Goal: Task Accomplishment & Management: Manage account settings

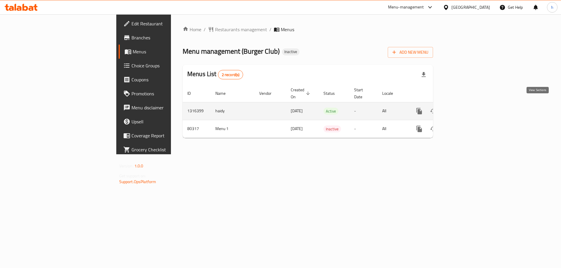
click at [465, 108] on icon "enhanced table" at bounding box center [461, 111] width 7 height 7
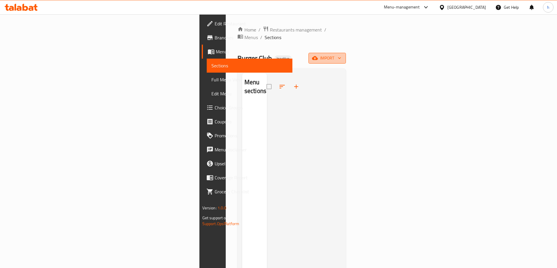
click at [341, 55] on span "import" at bounding box center [327, 58] width 28 height 7
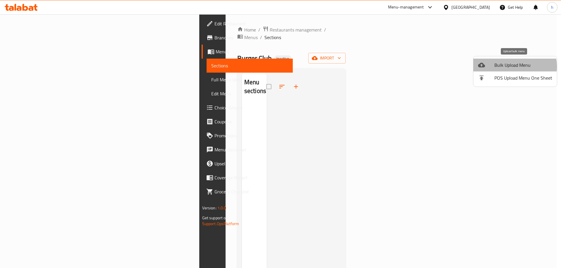
click at [510, 67] on span "Bulk Upload Menu" at bounding box center [523, 65] width 58 height 7
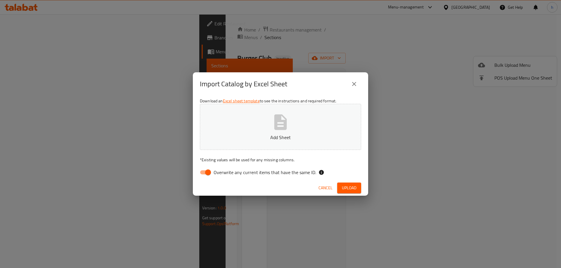
click at [206, 173] on input "Overwrite any current items that have the same ID." at bounding box center [207, 172] width 33 height 11
checkbox input "false"
click at [349, 190] on span "Upload" at bounding box center [349, 188] width 15 height 7
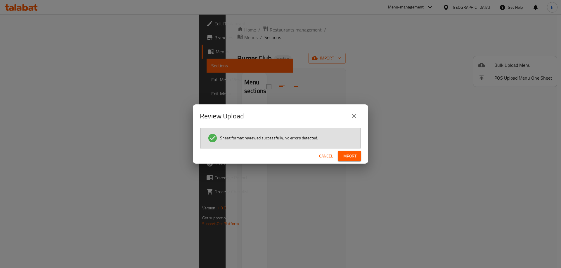
click at [353, 156] on span "Import" at bounding box center [349, 156] width 14 height 7
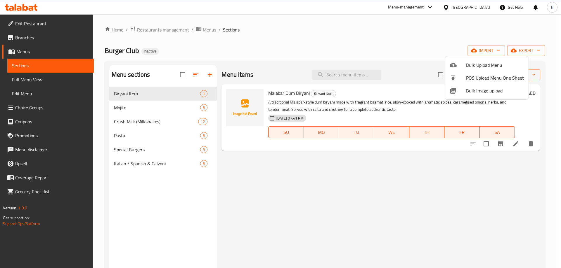
click at [42, 81] on div at bounding box center [280, 134] width 561 height 268
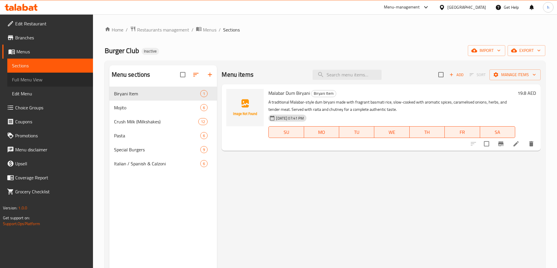
click at [34, 79] on span "Full Menu View" at bounding box center [50, 79] width 76 height 7
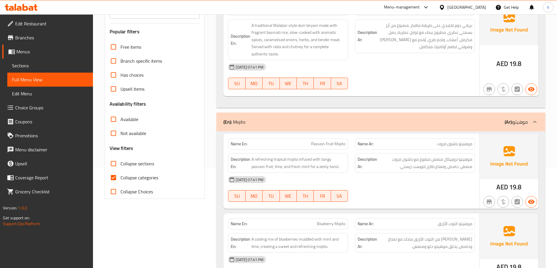
scroll to position [117, 0]
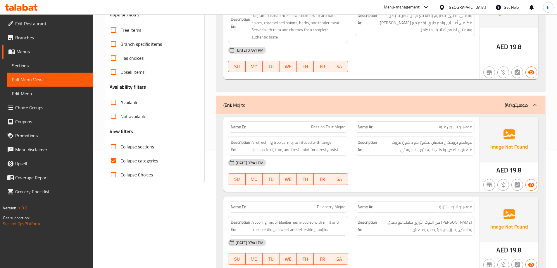
click at [116, 148] on input "Collapse sections" at bounding box center [113, 147] width 14 height 14
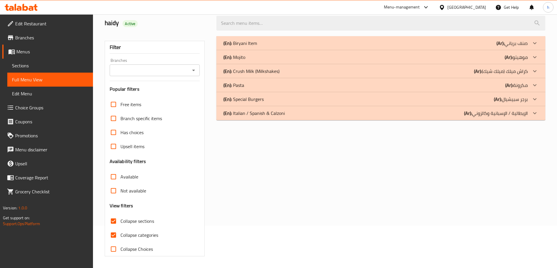
scroll to position [42, 0]
click at [113, 219] on input "Collapse sections" at bounding box center [113, 221] width 14 height 14
checkbox input "false"
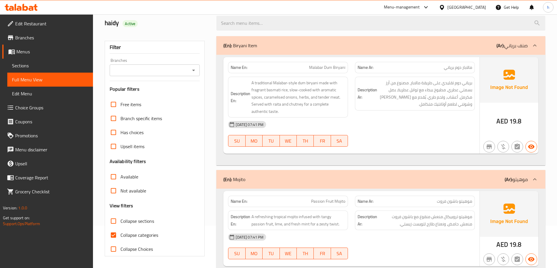
scroll to position [117, 0]
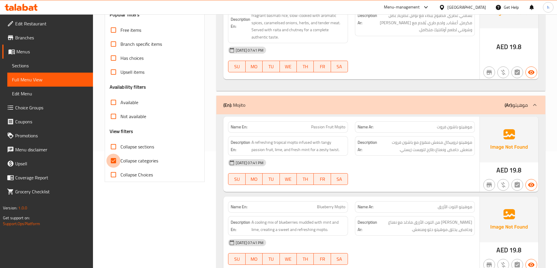
click at [114, 163] on input "Collapse categories" at bounding box center [113, 161] width 14 height 14
checkbox input "false"
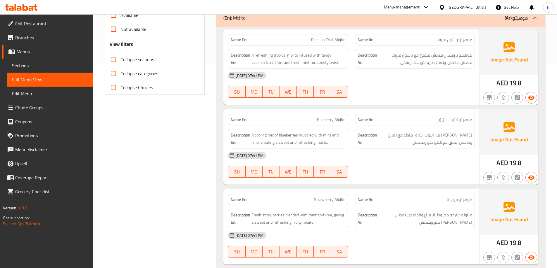
scroll to position [205, 0]
click at [280, 54] on span "A refreshing tropical mojito infused with tangy passion fruit, lime, and fresh …" at bounding box center [298, 58] width 94 height 14
copy span "tropical"
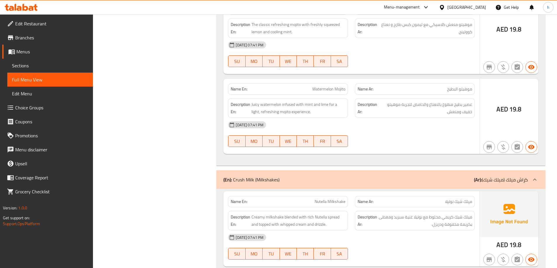
scroll to position [584, 0]
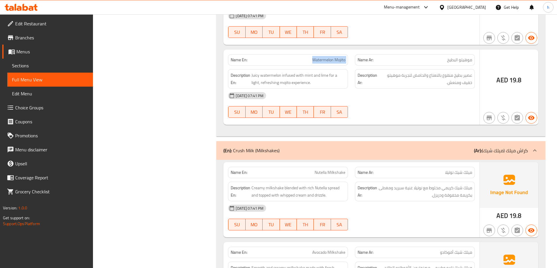
drag, startPoint x: 312, startPoint y: 59, endPoint x: 352, endPoint y: 63, distance: 40.2
click at [352, 63] on div "Name En: Watermelon Mojito Name Ar: موهيتو البطيخ" at bounding box center [351, 60] width 254 height 18
copy span "Watermelon Mojito"
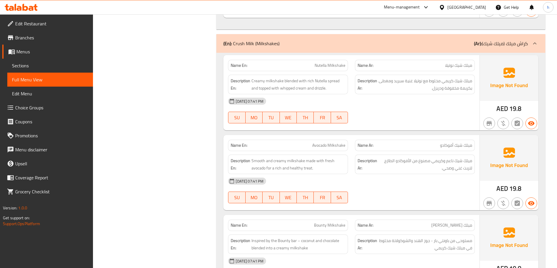
scroll to position [701, 0]
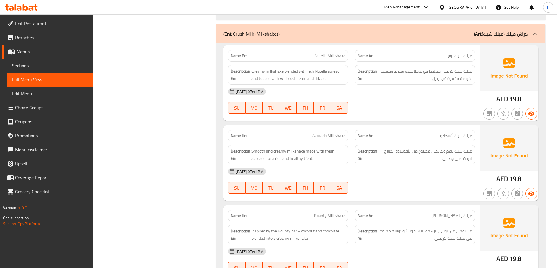
click at [238, 33] on p "(En): Crush Milk (Milkshakes)" at bounding box center [251, 33] width 56 height 7
click at [238, 32] on p "(En): Crush Milk (Milkshakes)" at bounding box center [251, 33] width 56 height 7
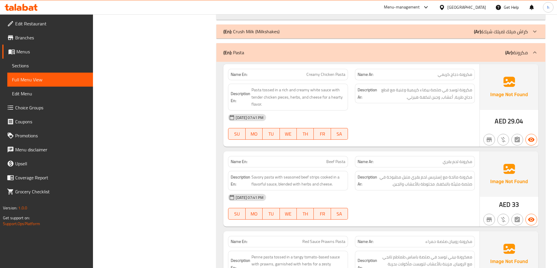
click at [257, 28] on p "(En): Crush Milk (Milkshakes)" at bounding box center [251, 31] width 56 height 7
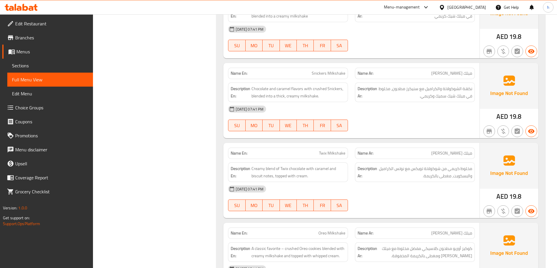
scroll to position [935, 0]
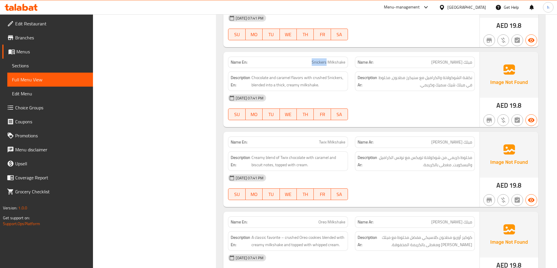
copy span "Snickers"
drag, startPoint x: 312, startPoint y: 63, endPoint x: 327, endPoint y: 65, distance: 14.7
click at [327, 65] on p "Name En: Snickers Milkshake" at bounding box center [288, 62] width 115 height 6
click at [309, 58] on div "Name En: Snickers Milkshake" at bounding box center [288, 62] width 120 height 11
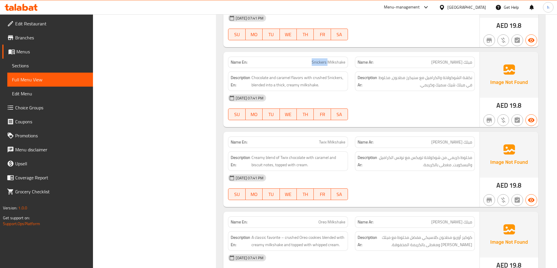
click at [309, 60] on p "Name En: Snickers Milkshake" at bounding box center [288, 62] width 115 height 6
drag, startPoint x: 319, startPoint y: 64, endPoint x: 344, endPoint y: 64, distance: 25.1
click at [344, 64] on p "Name En: Snickers Milkshake" at bounding box center [288, 62] width 115 height 6
copy span "Snickers Milkshake"
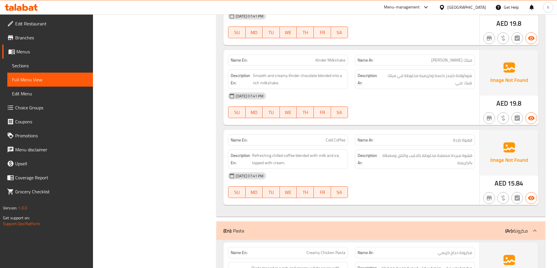
scroll to position [1519, 0]
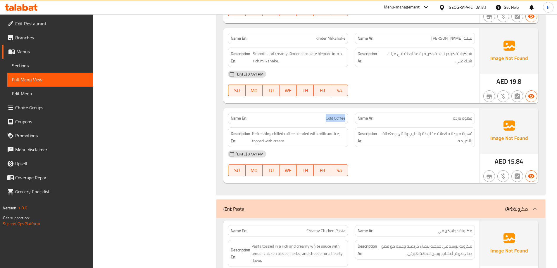
drag, startPoint x: 326, startPoint y: 120, endPoint x: 346, endPoint y: 117, distance: 20.1
click at [346, 117] on div "Name En: Cold Coffee" at bounding box center [288, 118] width 120 height 11
copy span "Cold Coffee"
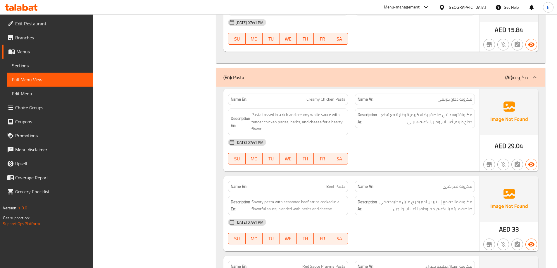
scroll to position [1665, 0]
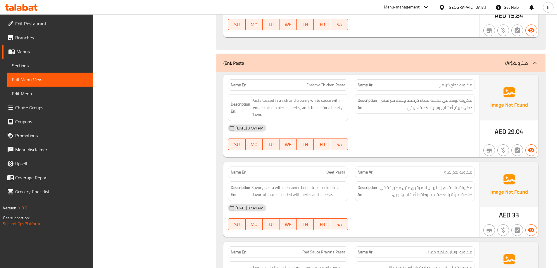
click at [418, 86] on p "Name Ar: مكرونة دجاج كريمي" at bounding box center [414, 85] width 115 height 6
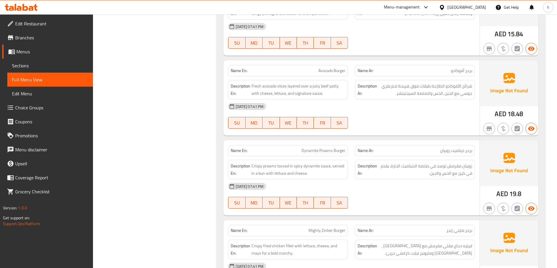
scroll to position [2199, 0]
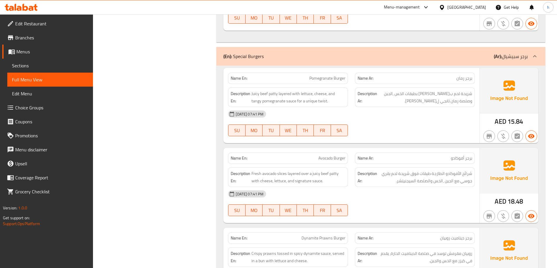
click at [326, 158] on span "Avocado Burger" at bounding box center [331, 158] width 27 height 6
copy span "Avocado"
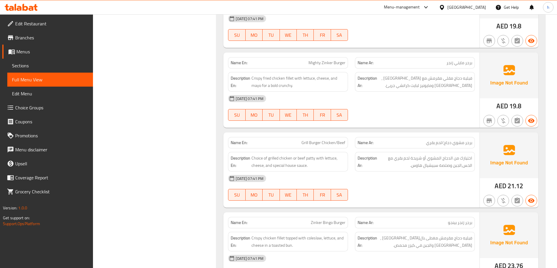
scroll to position [2492, 0]
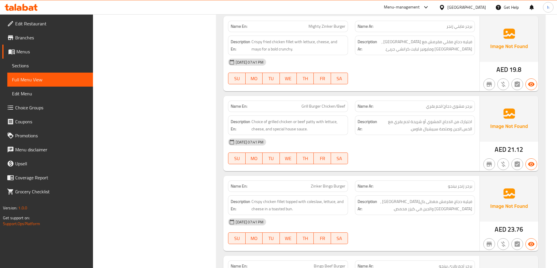
click at [283, 29] on p "Name En: Mighty Zinker Burger" at bounding box center [288, 26] width 115 height 6
click at [284, 28] on p "Name En: Mighty Zinker Burger" at bounding box center [288, 26] width 115 height 6
copy span "Mighty Zinker Burger"
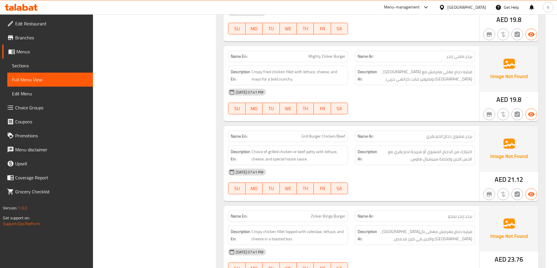
scroll to position [2471, 0]
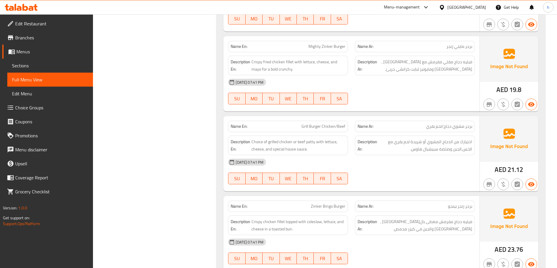
click at [420, 170] on div "08-10-2025 07:41 PM SU MO TU WE TH FR SA" at bounding box center [351, 171] width 254 height 33
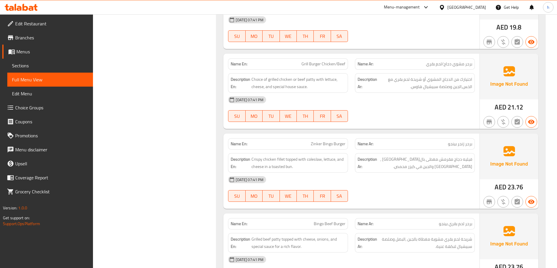
scroll to position [2530, 0]
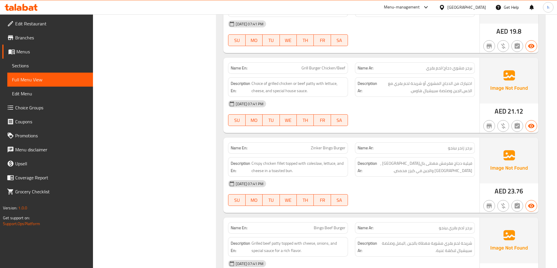
click at [59, 108] on span "Choice Groups" at bounding box center [51, 107] width 73 height 7
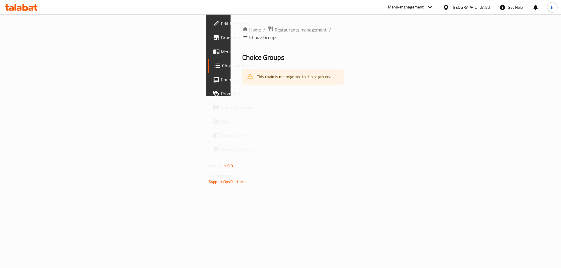
click at [221, 52] on span "Menus" at bounding box center [258, 51] width 74 height 7
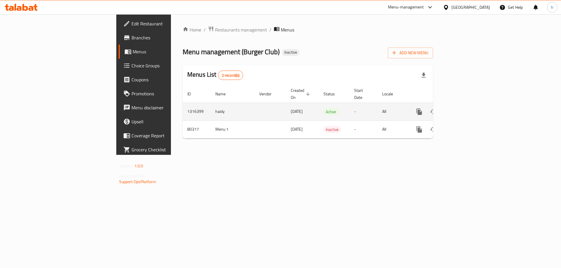
click at [465, 108] on icon "enhanced table" at bounding box center [461, 111] width 7 height 7
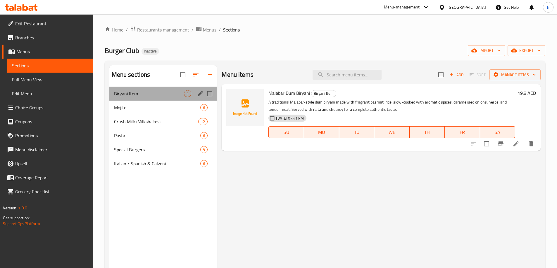
click at [183, 98] on div "Biryani Item 1" at bounding box center [163, 94] width 108 height 14
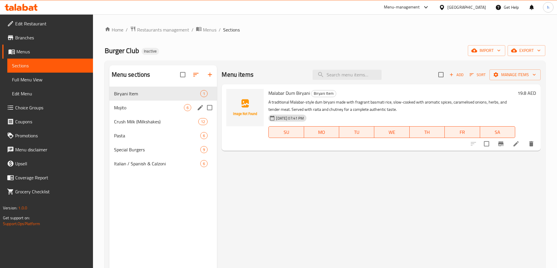
click at [178, 112] on div "Mojito 6" at bounding box center [163, 108] width 108 height 14
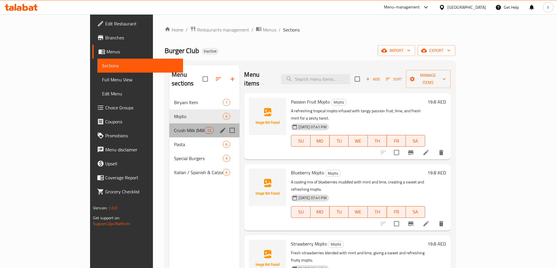
click at [171, 127] on div "Crush Milk (Milkshakes) 12" at bounding box center [204, 131] width 70 height 14
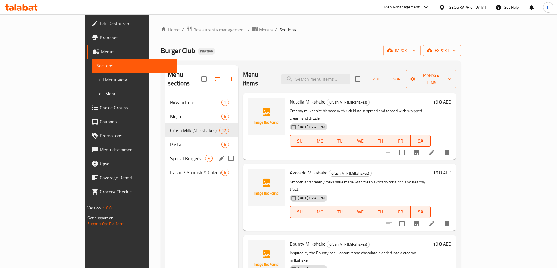
click at [169, 152] on div "Special Burgers 9" at bounding box center [201, 159] width 72 height 14
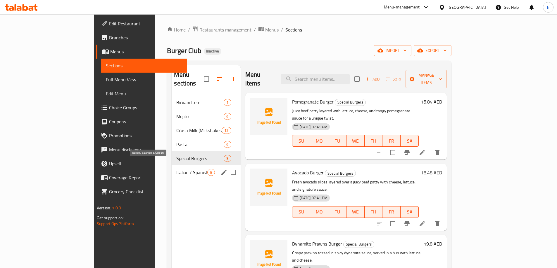
click at [176, 169] on span "Italian / Spanish & Calzoni" at bounding box center [191, 172] width 31 height 7
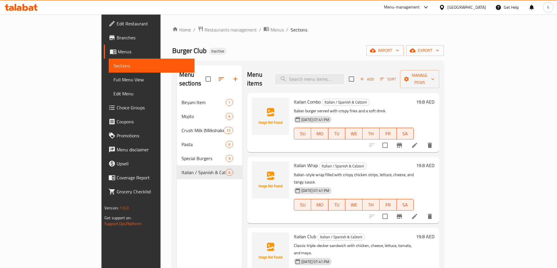
click at [117, 109] on span "Choice Groups" at bounding box center [153, 107] width 73 height 7
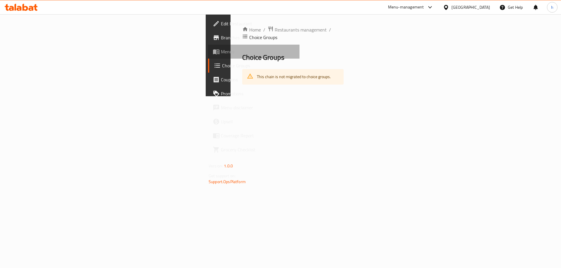
click at [221, 51] on span "Menus" at bounding box center [258, 51] width 74 height 7
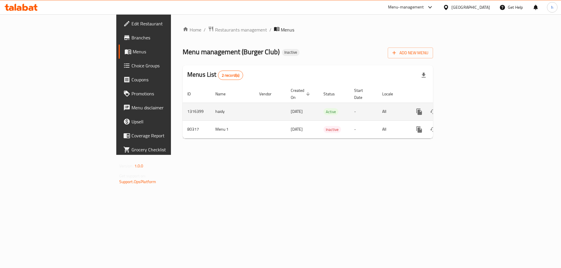
click at [464, 109] on icon "enhanced table" at bounding box center [461, 111] width 5 height 5
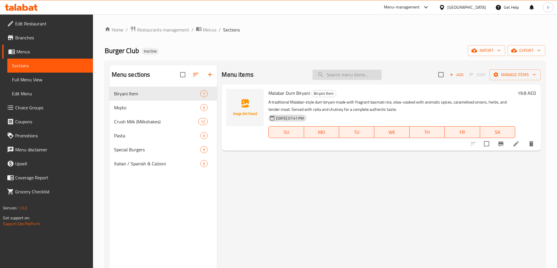
click at [353, 75] on input "search" at bounding box center [346, 75] width 69 height 10
click at [353, 76] on input "search" at bounding box center [346, 75] width 69 height 10
paste input "Grill Burger Chicken/Beef"
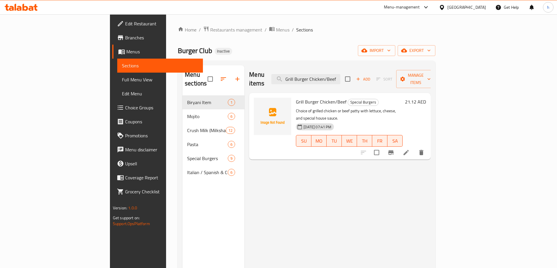
type input "Grill Burger Chicken/Beef"
click at [409, 149] on icon at bounding box center [405, 152] width 7 height 7
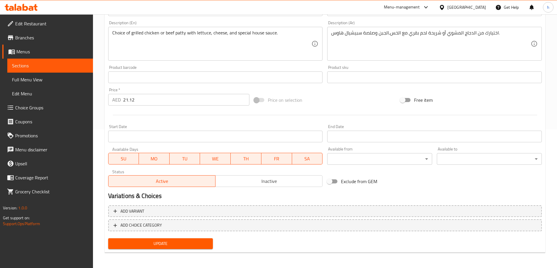
scroll to position [140, 0]
click at [141, 209] on span "Add variant" at bounding box center [132, 210] width 24 height 7
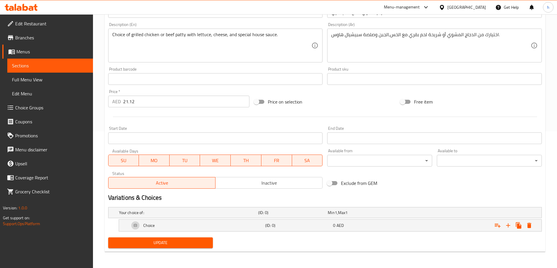
scroll to position [137, 0]
click at [311, 224] on h5 "(ID: 0)" at bounding box center [297, 226] width 65 height 6
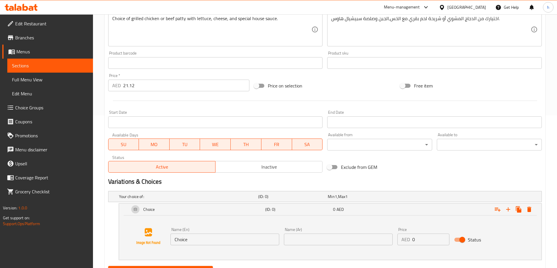
scroll to position [182, 0]
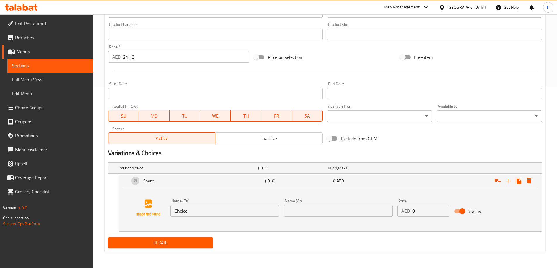
click at [210, 202] on div "Name (En) Choice Name (En)" at bounding box center [224, 208] width 109 height 18
click at [208, 206] on input "Choice" at bounding box center [224, 211] width 109 height 12
type input "y"
type input "chicken"
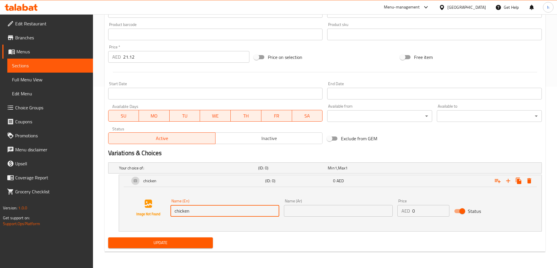
click at [302, 208] on input "text" at bounding box center [338, 211] width 109 height 12
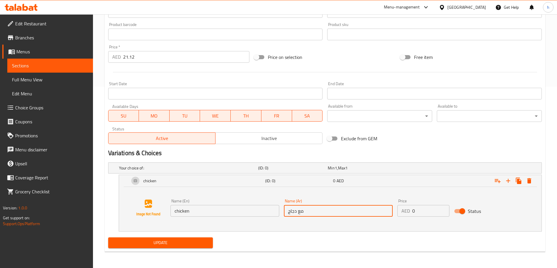
click at [296, 213] on input "مع دجاج" at bounding box center [338, 211] width 109 height 12
click at [298, 212] on input "مع دجاج" at bounding box center [338, 211] width 109 height 12
type input "دجاج"
click at [422, 212] on input "0" at bounding box center [430, 211] width 37 height 12
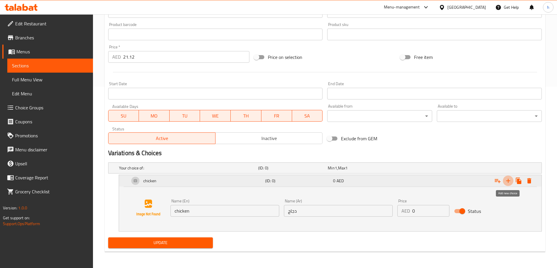
click at [506, 180] on icon "Expand" at bounding box center [507, 181] width 7 height 7
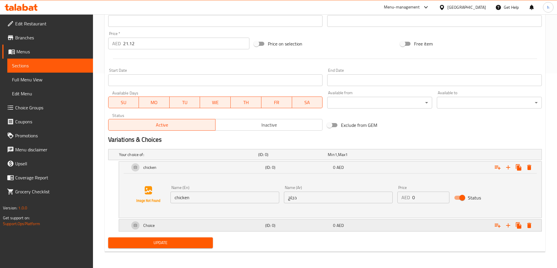
click at [322, 224] on h5 "(ID: 0)" at bounding box center [297, 226] width 65 height 6
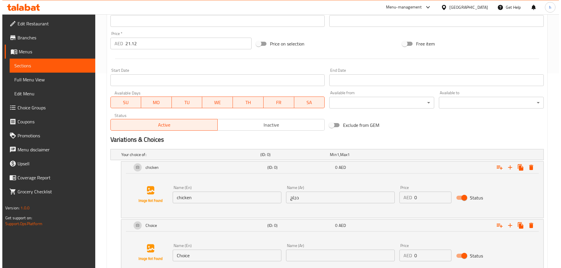
scroll to position [224, 0]
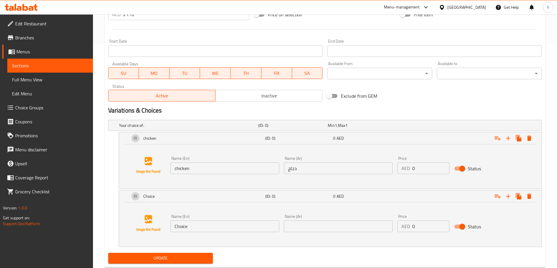
click at [216, 221] on div "Name (En) Choice Name (En)" at bounding box center [224, 224] width 109 height 18
click at [215, 227] on input "Choice" at bounding box center [224, 227] width 109 height 12
type input "beef"
click at [298, 229] on input "text" at bounding box center [338, 227] width 109 height 12
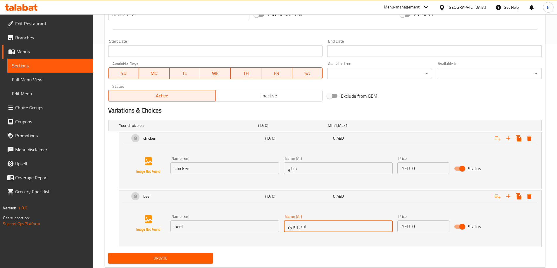
type input "لحم بقري"
click at [187, 257] on span "Update" at bounding box center [161, 258] width 96 height 7
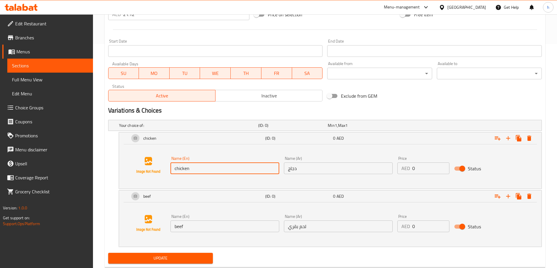
click at [216, 172] on input "chicken" at bounding box center [224, 169] width 109 height 12
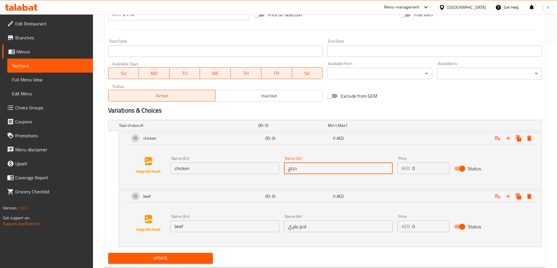
click at [334, 171] on input "دجاج" at bounding box center [338, 169] width 109 height 12
click at [324, 171] on input "دجاج" at bounding box center [338, 169] width 109 height 12
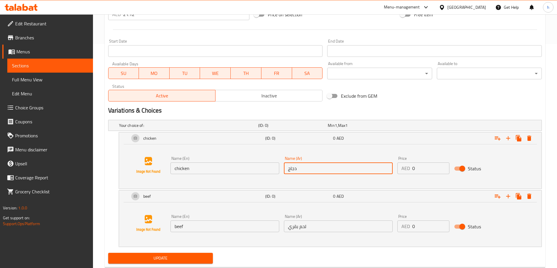
click at [324, 171] on input "دجاج" at bounding box center [338, 169] width 109 height 12
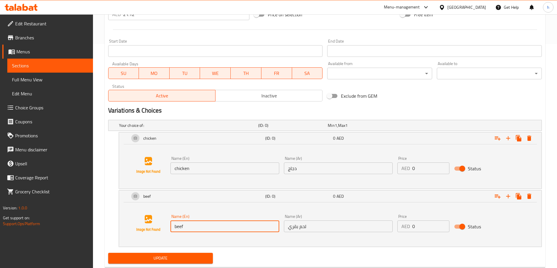
click at [216, 226] on input "beef" at bounding box center [224, 227] width 109 height 12
click at [313, 228] on input "لحم بقري" at bounding box center [338, 227] width 109 height 12
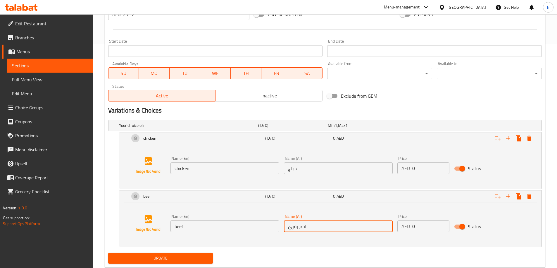
click at [313, 228] on input "لحم بقري" at bounding box center [338, 227] width 109 height 12
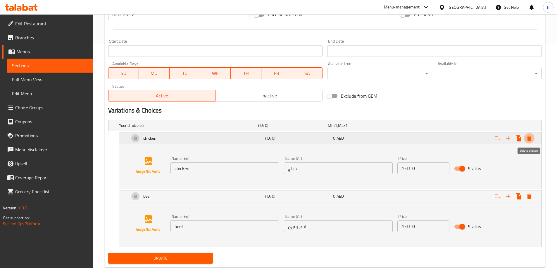
click at [531, 139] on icon "Expand" at bounding box center [529, 138] width 4 height 5
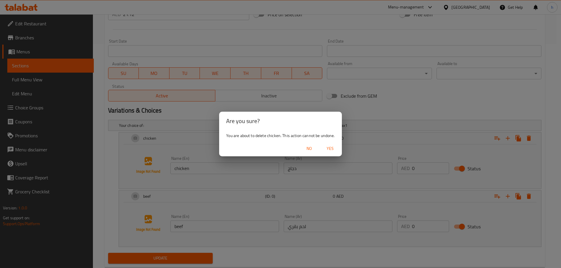
click at [325, 148] on span "Yes" at bounding box center [330, 148] width 14 height 7
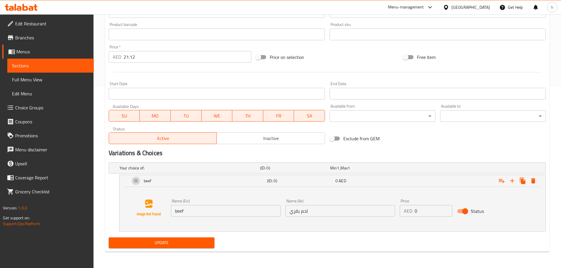
scroll to position [182, 0]
click at [524, 181] on button "Expand" at bounding box center [529, 181] width 11 height 11
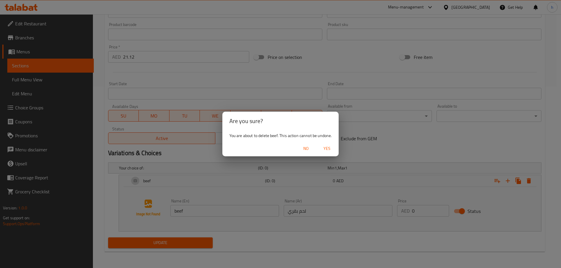
click at [328, 151] on span "Yes" at bounding box center [327, 148] width 14 height 7
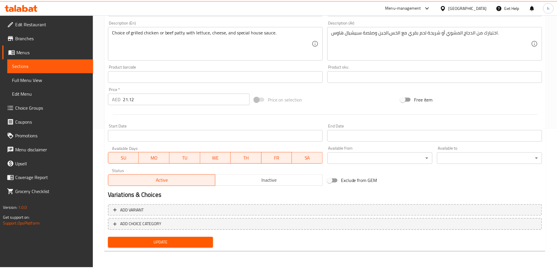
scroll to position [140, 0]
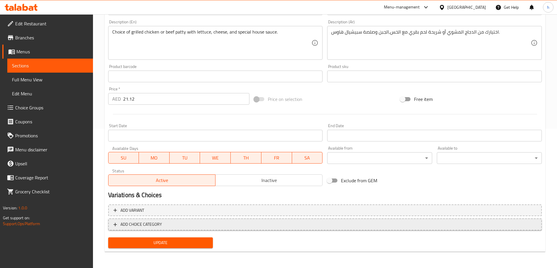
click at [141, 224] on span "ADD CHOICE CATEGORY" at bounding box center [140, 224] width 41 height 7
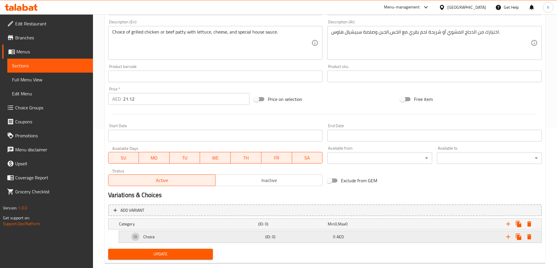
click at [156, 236] on div "Choice" at bounding box center [196, 237] width 136 height 14
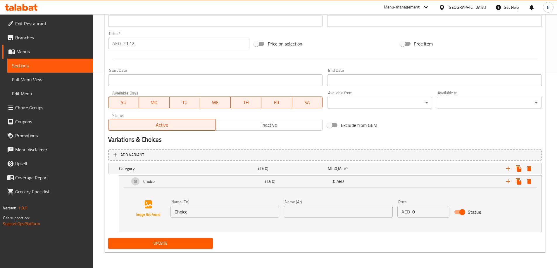
scroll to position [196, 0]
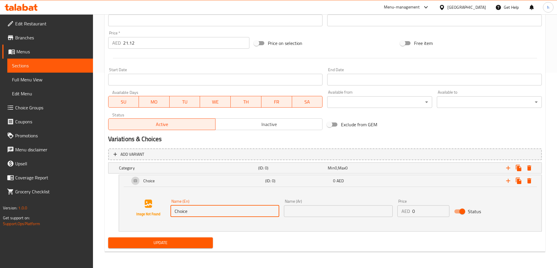
click at [217, 212] on input "Choice" at bounding box center [224, 212] width 109 height 12
paste input "لحم بقري"
type input "لحم بقري"
click at [297, 211] on input "text" at bounding box center [338, 212] width 109 height 12
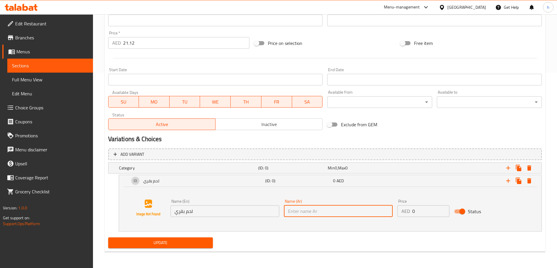
click at [297, 211] on input "text" at bounding box center [338, 212] width 109 height 12
paste input "لحم بقري"
type input "لحم بقري"
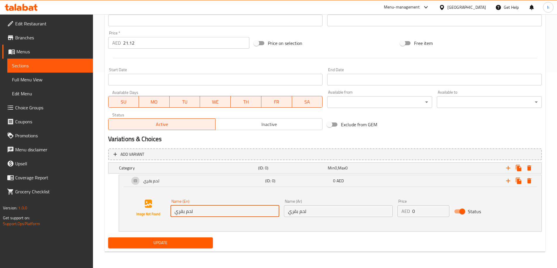
click at [228, 216] on input "لحم بقري" at bounding box center [224, 212] width 109 height 12
paste input "beef"
type input "beef"
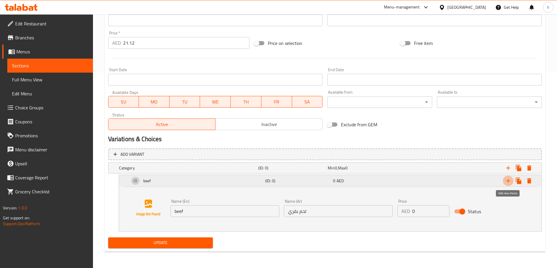
click at [509, 179] on icon "Expand" at bounding box center [507, 181] width 7 height 7
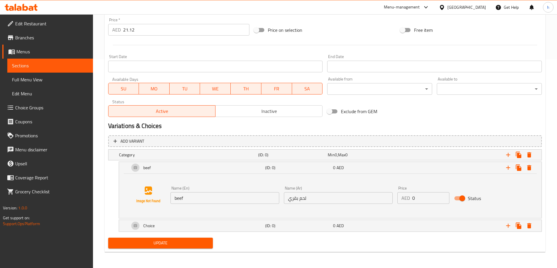
scroll to position [209, 0]
click at [273, 235] on div "Add item image Image Size: 1200 x 800 px / Image formats: jpg, png / 5MB Max. I…" at bounding box center [325, 59] width 438 height 384
click at [273, 231] on div "Choice (ID: 0) 0 AED" at bounding box center [331, 226] width 407 height 14
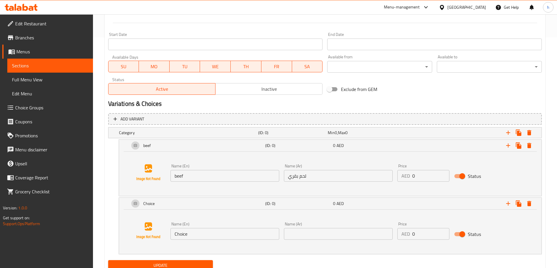
scroll to position [254, 0]
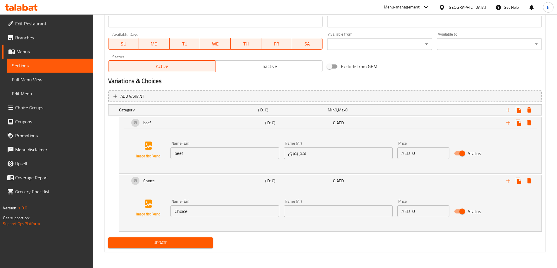
click at [232, 208] on input "Choice" at bounding box center [224, 212] width 109 height 12
paste input "دجاج"
type input "دجاج"
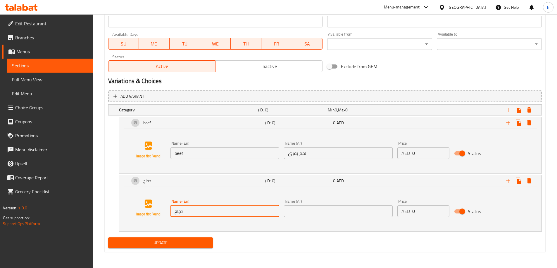
click at [293, 212] on input "text" at bounding box center [338, 212] width 109 height 12
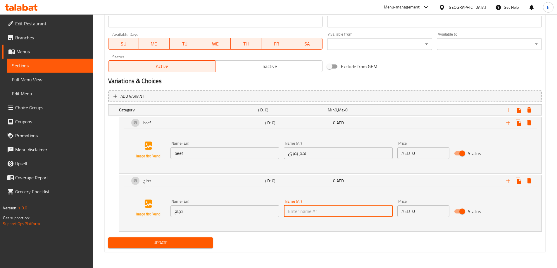
paste input "دجاج"
type input "دجاج"
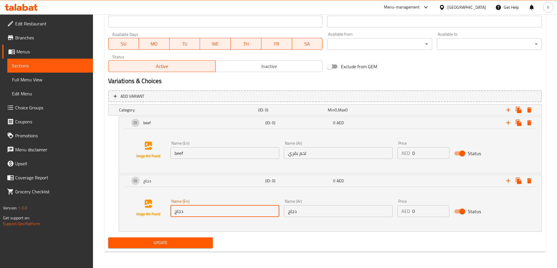
click at [211, 208] on input "دجاج" at bounding box center [224, 212] width 109 height 12
paste input "chicken"
type input "chicken"
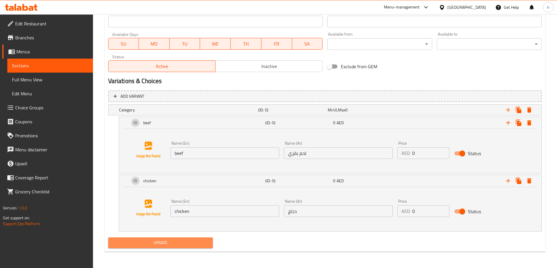
click at [187, 245] on span "Update" at bounding box center [161, 243] width 96 height 7
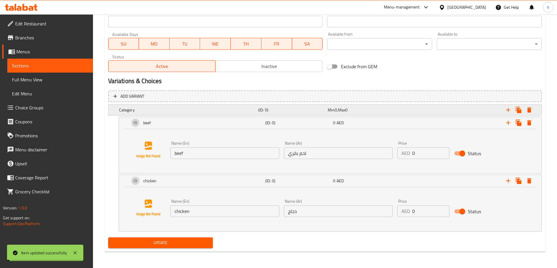
click at [195, 112] on h5 "Category" at bounding box center [187, 110] width 137 height 6
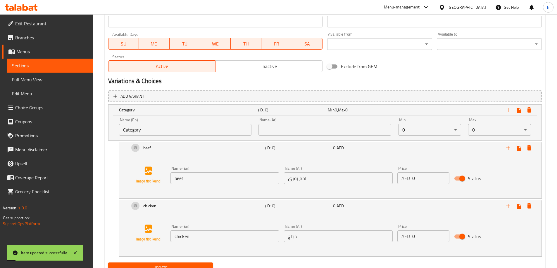
click at [182, 135] on input "Category" at bounding box center [185, 130] width 133 height 12
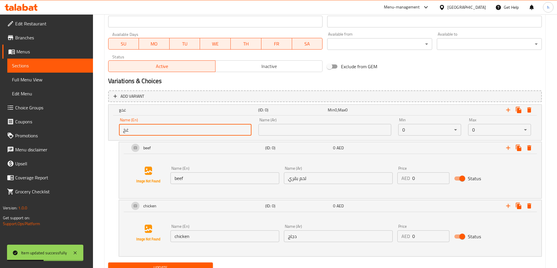
type input "غ"
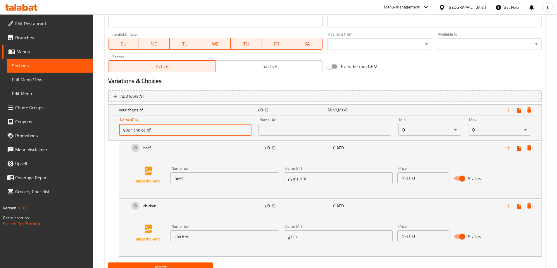
type input "your choice of"
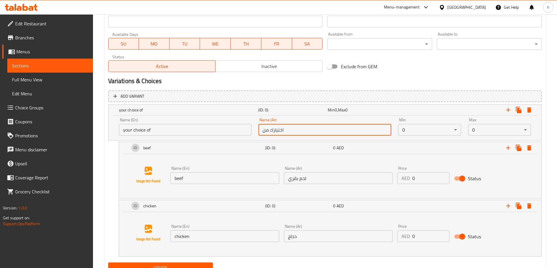
type input "اختيارك من"
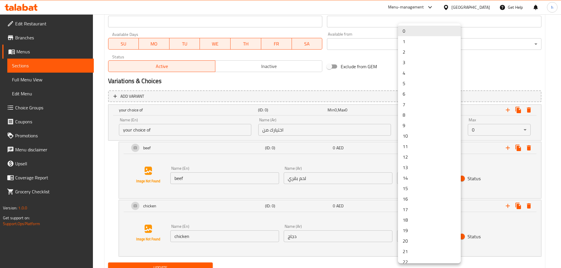
click at [411, 37] on li "1" at bounding box center [429, 41] width 63 height 11
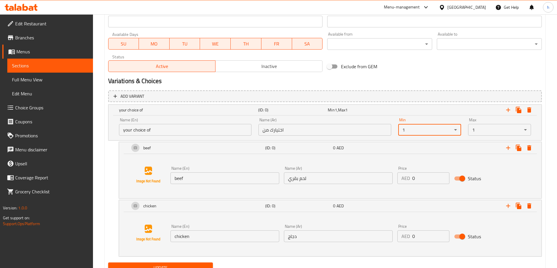
click at [481, 136] on div "Max 1 ​" at bounding box center [499, 127] width 70 height 25
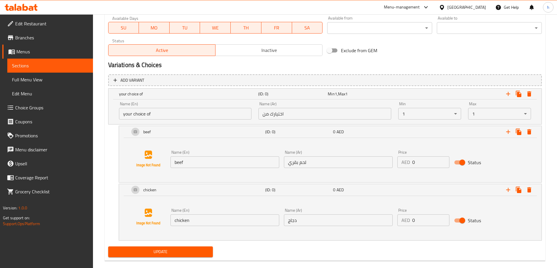
scroll to position [279, 0]
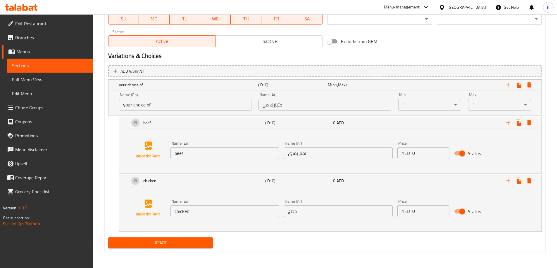
click at [180, 248] on button "Update" at bounding box center [160, 243] width 105 height 11
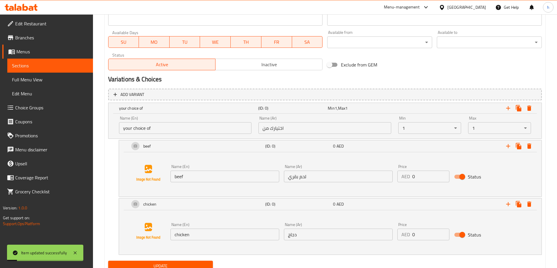
scroll to position [221, 0]
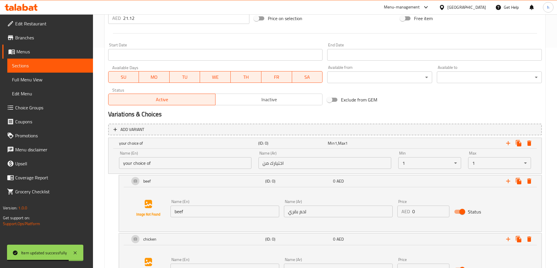
click at [32, 67] on span "Sections" at bounding box center [50, 65] width 76 height 7
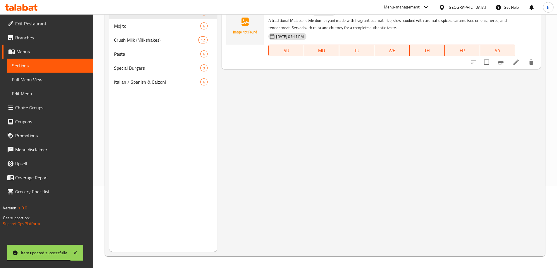
scroll to position [82, 0]
click at [34, 110] on span "Choice Groups" at bounding box center [51, 107] width 73 height 7
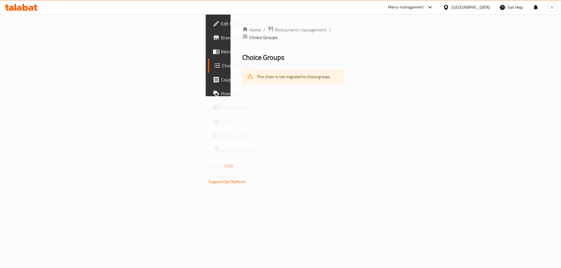
click at [221, 49] on span "Menus" at bounding box center [258, 51] width 74 height 7
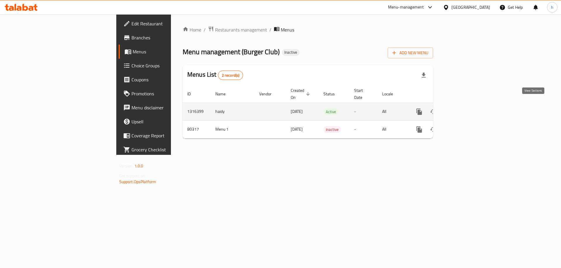
click at [465, 108] on icon "enhanced table" at bounding box center [461, 111] width 7 height 7
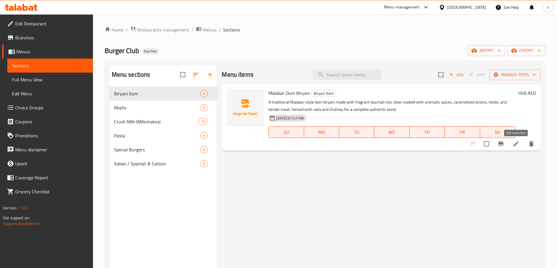
click at [512, 146] on icon at bounding box center [515, 144] width 7 height 7
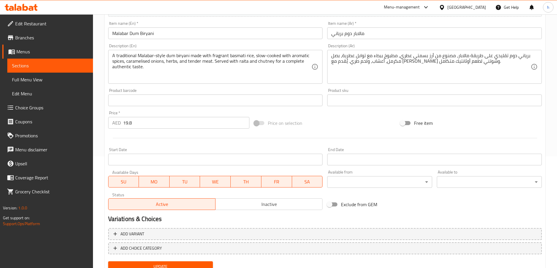
scroll to position [136, 0]
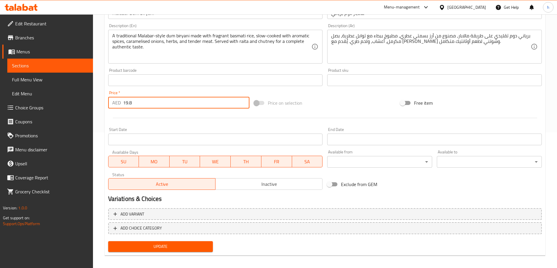
drag, startPoint x: 140, startPoint y: 101, endPoint x: 123, endPoint y: 102, distance: 17.2
click at [123, 102] on input "19.8" at bounding box center [186, 103] width 127 height 12
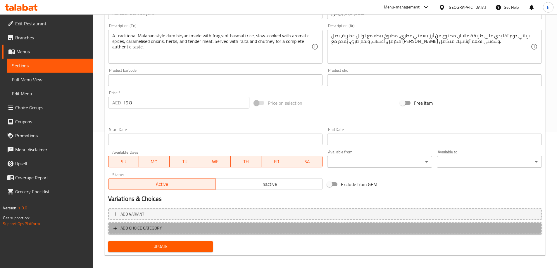
click at [151, 233] on button "ADD CHOICE CATEGORY" at bounding box center [324, 229] width 433 height 12
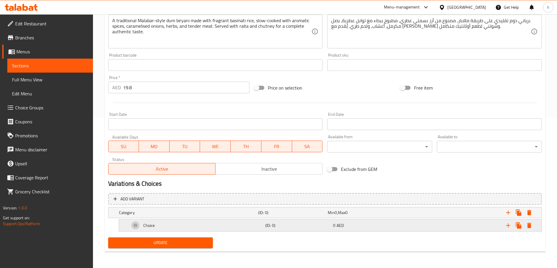
click at [220, 228] on div "Choice" at bounding box center [196, 226] width 136 height 14
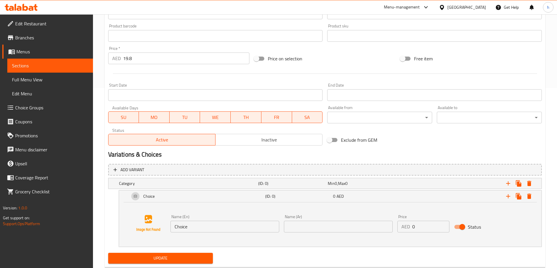
scroll to position [196, 0]
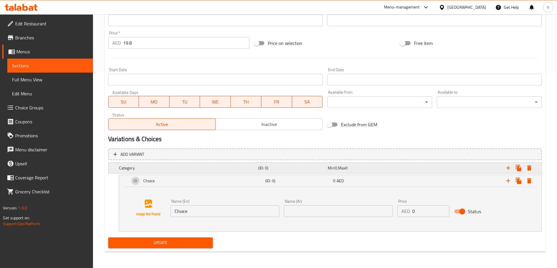
click at [143, 171] on h5 "Category" at bounding box center [187, 168] width 137 height 6
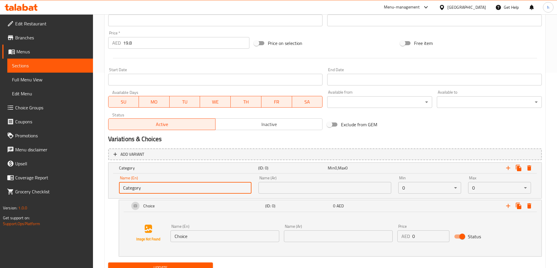
drag, startPoint x: 167, startPoint y: 194, endPoint x: 111, endPoint y: 193, distance: 56.7
click at [112, 193] on div "Name (En) Category Name (En) Name (Ar) Name (Ar) Min 0 ​ Max 0 ​" at bounding box center [324, 186] width 433 height 25
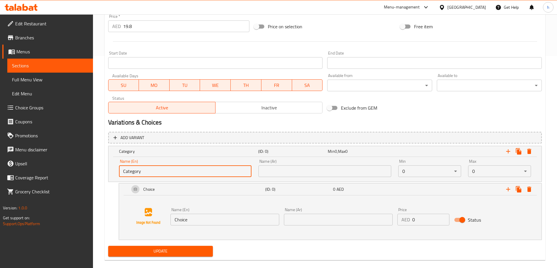
scroll to position [221, 0]
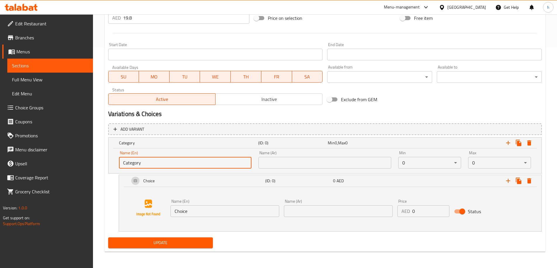
click at [63, 67] on span "Sections" at bounding box center [50, 65] width 76 height 7
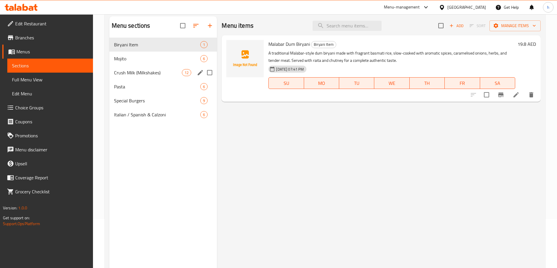
scroll to position [23, 0]
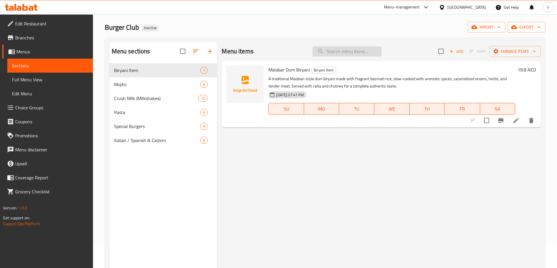
click at [325, 53] on input "search" at bounding box center [346, 51] width 69 height 10
paste input "Italian Wrap"
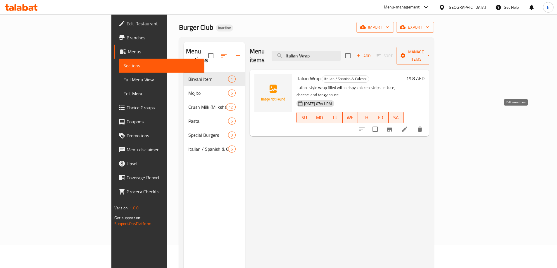
type input "Italian Wrap"
click at [408, 126] on icon at bounding box center [404, 129] width 7 height 7
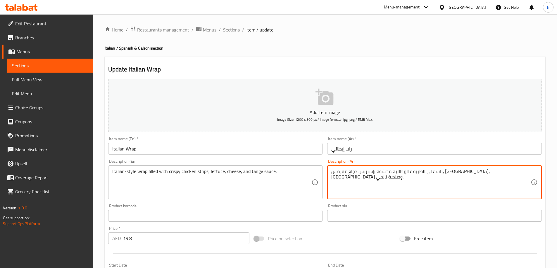
drag, startPoint x: 438, startPoint y: 171, endPoint x: 423, endPoint y: 169, distance: 15.5
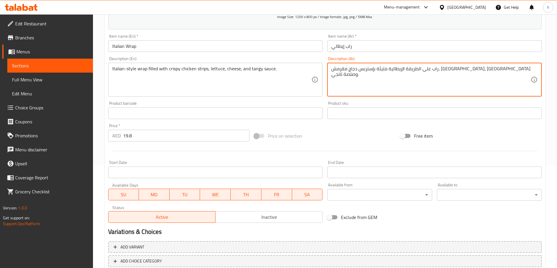
scroll to position [140, 0]
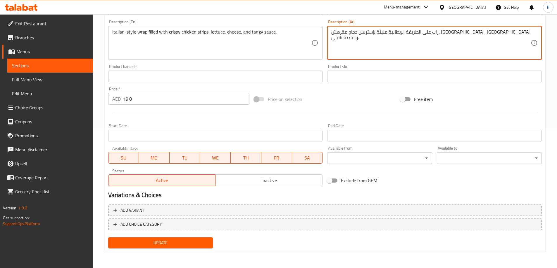
type textarea "راب على الطريقة الإيطالية مليئة بإستربس دجاج مقرمش، خس، جبن وصلصة تانجي."
click at [203, 243] on span "Update" at bounding box center [161, 243] width 96 height 7
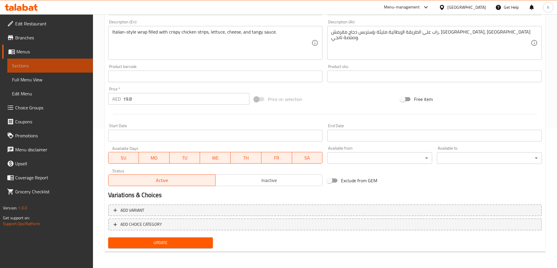
click at [59, 65] on span "Sections" at bounding box center [50, 65] width 76 height 7
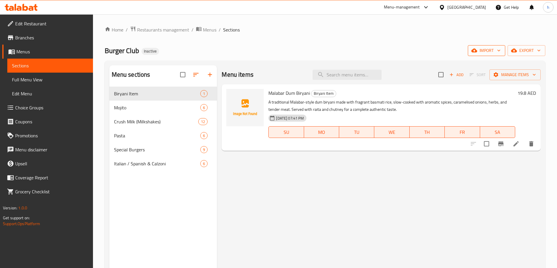
click at [483, 50] on span "import" at bounding box center [486, 50] width 28 height 7
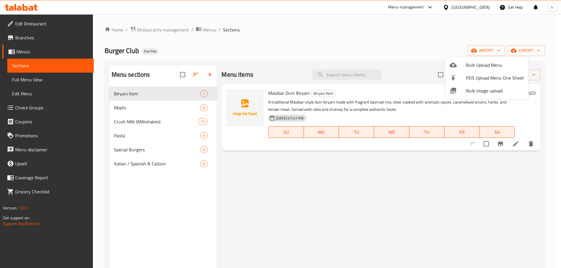
click at [458, 60] on li "Bulk Upload Menu" at bounding box center [487, 65] width 84 height 13
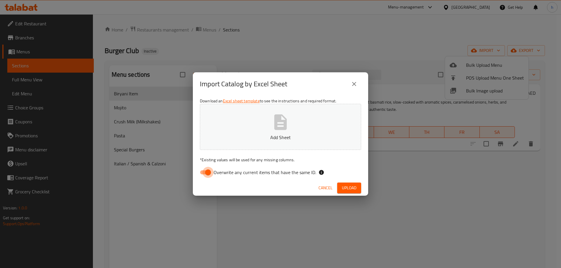
drag, startPoint x: 209, startPoint y: 171, endPoint x: 113, endPoint y: 169, distance: 96.2
click at [209, 172] on input "Overwrite any current items that have the same ID." at bounding box center [207, 172] width 33 height 11
checkbox input "false"
click at [349, 187] on span "Upload" at bounding box center [349, 188] width 15 height 7
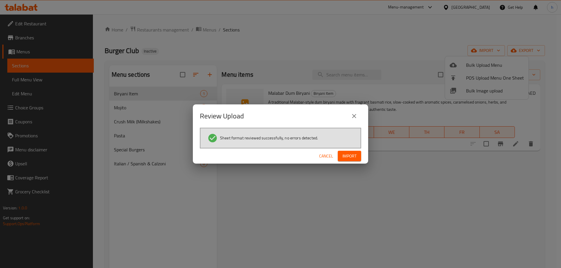
click at [350, 158] on span "Import" at bounding box center [349, 156] width 14 height 7
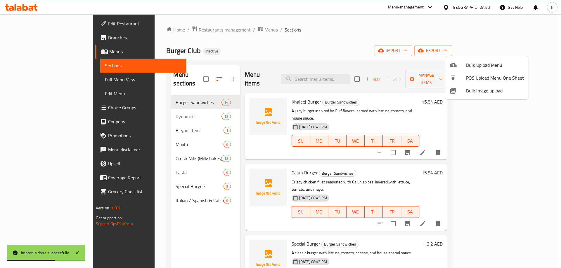
click at [145, 92] on div at bounding box center [280, 134] width 561 height 268
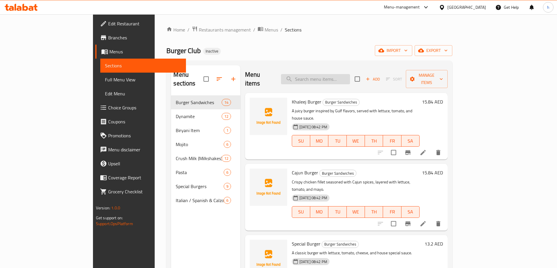
click at [350, 77] on input "search" at bounding box center [315, 79] width 69 height 10
paste input "Cajun Burger"
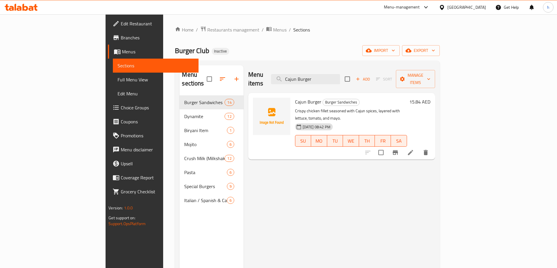
type input "Cajun Burger"
click at [414, 149] on icon at bounding box center [410, 152] width 7 height 7
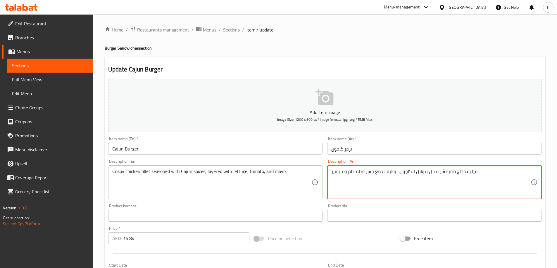
drag, startPoint x: 375, startPoint y: 171, endPoint x: 380, endPoint y: 172, distance: 4.5
click at [380, 172] on textarea "فيليه دجاج مقرمش متبل بتوابل الكاجون، بطبقات مع خس وطماطم ومايونيز." at bounding box center [430, 183] width 199 height 28
click at [387, 184] on textarea "فيليه دجاج مقرمش متبل بتوابل الكاجون، بطبقات مع خس وطماطم ومايونيز." at bounding box center [430, 183] width 199 height 28
drag, startPoint x: 377, startPoint y: 173, endPoint x: 380, endPoint y: 173, distance: 2.9
click at [380, 173] on textarea "فيليه دجاج مقرمش متبل بتوابل الكاجون، بطبقات مع خس وطماطم ومايونيز." at bounding box center [430, 183] width 199 height 28
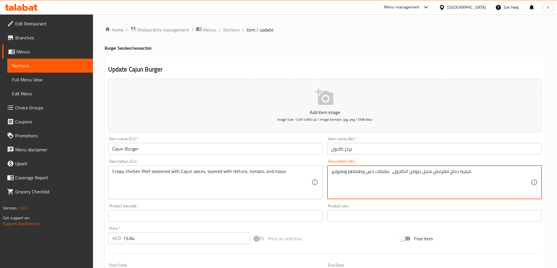
click at [376, 172] on textarea "فيليه دجاج مقرمش متبل بتوابل الكاجون، بطبقات خس وطماطم ومايونيز." at bounding box center [430, 183] width 199 height 28
click at [381, 174] on textarea "فيليه دجاج مقرمش متبل بتوابل الكاجون، بطبقاتمغ خس وطماطم ومايونيز." at bounding box center [430, 183] width 199 height 28
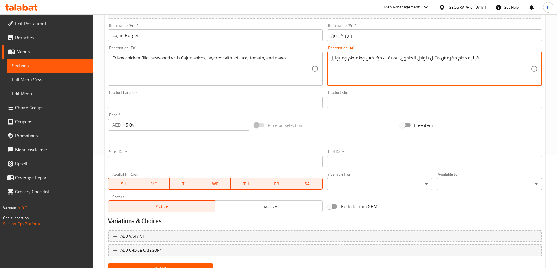
scroll to position [140, 0]
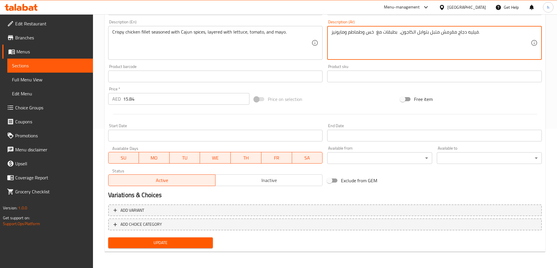
type textarea "فيليه دجاج مقرمش متبل بتوابل الكاجون، بطبقات مغ خس وطماطم ومايونيز."
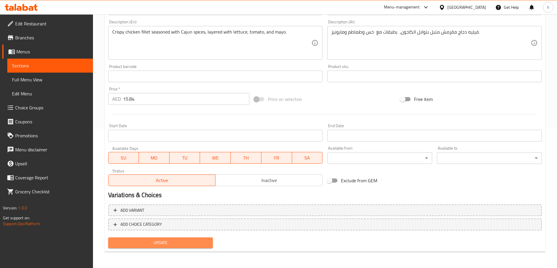
click at [159, 244] on span "Update" at bounding box center [161, 243] width 96 height 7
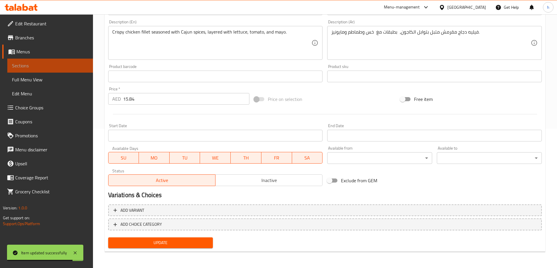
click at [63, 63] on span "Sections" at bounding box center [50, 65] width 76 height 7
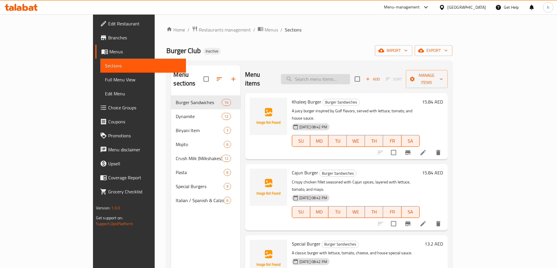
click at [350, 74] on input "search" at bounding box center [315, 79] width 69 height 10
paste input "Beef Burger"
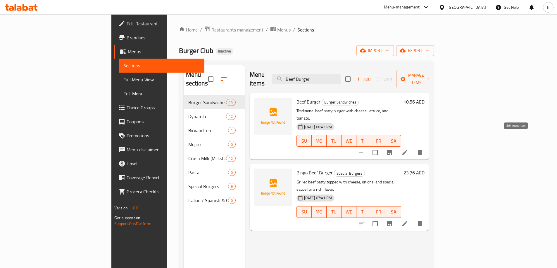
type input "Beef Burger"
click at [408, 149] on icon at bounding box center [404, 152] width 7 height 7
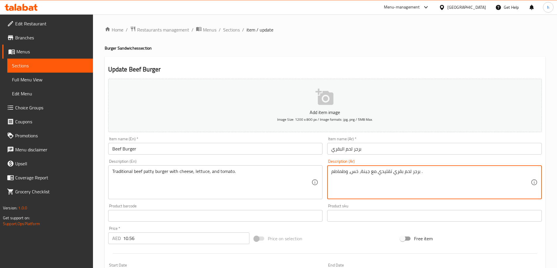
click at [411, 173] on textarea "برجر لحم بقري تقليدي مع جبنة، خس، وطماطم ." at bounding box center [430, 183] width 199 height 28
click at [425, 173] on textarea "برجرشريحة لحم بقري تقليدي مع جبنة، خس، وطماطم ." at bounding box center [430, 183] width 199 height 28
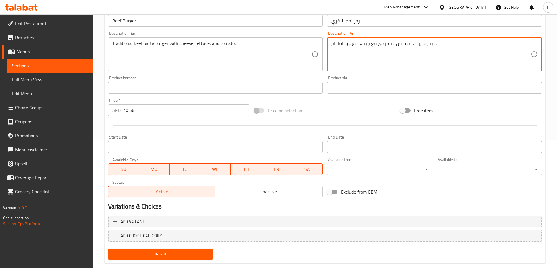
scroll to position [140, 0]
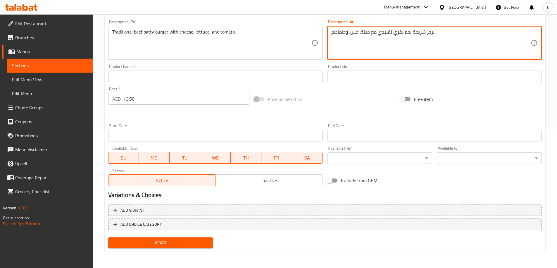
type textarea "برجر شريحة لحم بقري تقليدي مع جبنة، خس، وطماطم ."
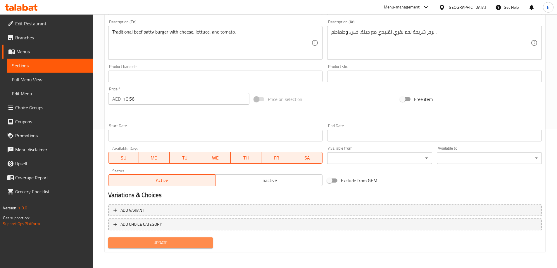
click at [120, 243] on span "Update" at bounding box center [161, 243] width 96 height 7
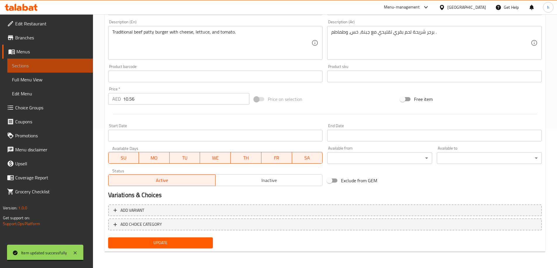
click at [81, 68] on span "Sections" at bounding box center [50, 65] width 76 height 7
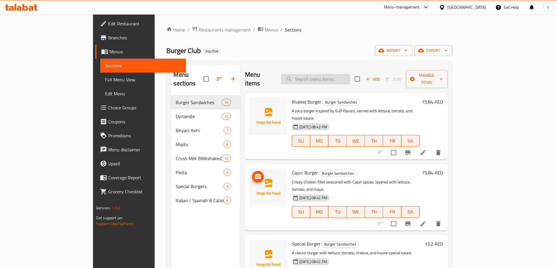
click at [339, 78] on input "search" at bounding box center [315, 79] width 69 height 10
paste input "Vegetable Burger"
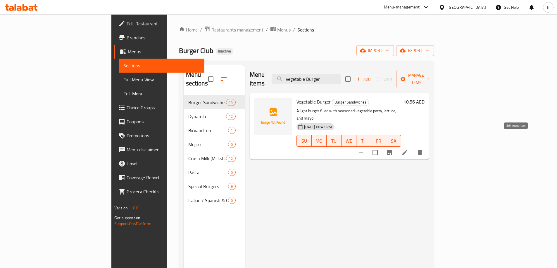
type input "Vegetable Burger"
click at [408, 149] on icon at bounding box center [404, 152] width 7 height 7
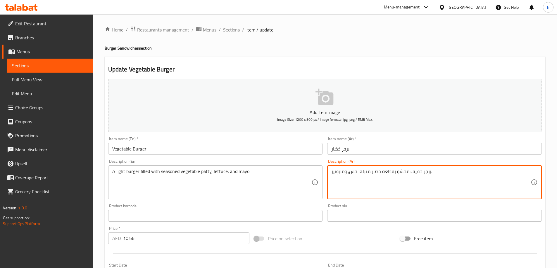
drag, startPoint x: 394, startPoint y: 173, endPoint x: 408, endPoint y: 173, distance: 13.7
drag, startPoint x: 381, startPoint y: 172, endPoint x: 392, endPoint y: 171, distance: 11.7
click at [392, 171] on textarea "برجر خفيف مليئ بقطعة خضار متبلة، خس، ومايونيز." at bounding box center [430, 183] width 199 height 28
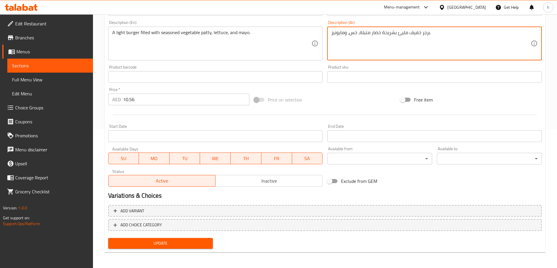
scroll to position [140, 0]
type textarea "برجر خفيف مليئ بشريحة خضار متبلة، خس، ومايونيز."
click at [189, 243] on span "Update" at bounding box center [161, 243] width 96 height 7
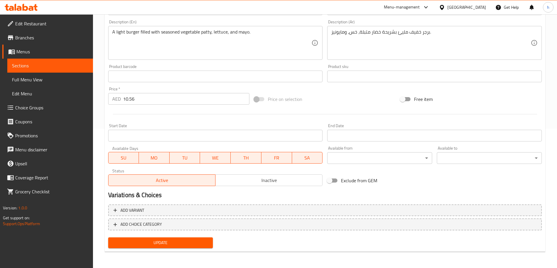
click at [70, 67] on span "Sections" at bounding box center [50, 65] width 76 height 7
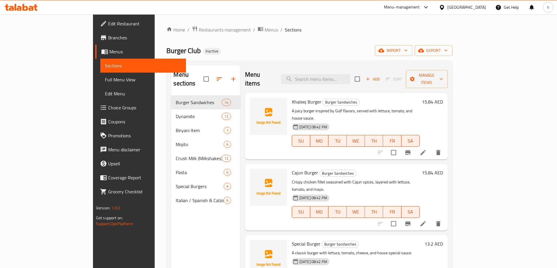
click at [360, 81] on div "Menu items Add Sort Manage items" at bounding box center [346, 79] width 202 height 28
click at [350, 79] on input "search" at bounding box center [315, 79] width 69 height 10
paste input "Jumbo Prawns Burger"
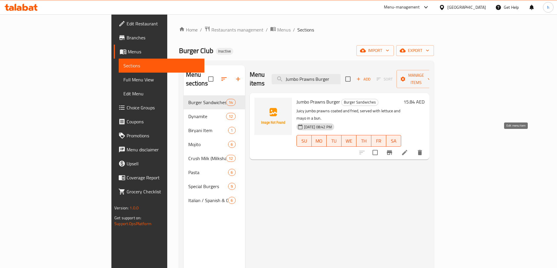
type input "Jumbo Prawns Burger"
click at [408, 149] on icon at bounding box center [404, 152] width 7 height 7
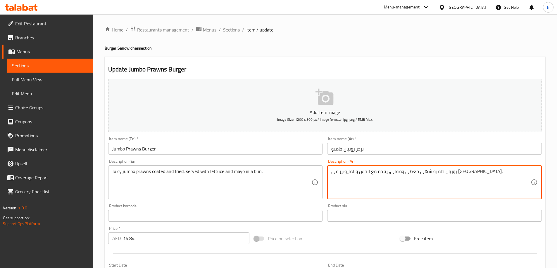
click at [434, 174] on textarea "روبيان جامبو شهي مغطى ومقلي، يقدم مع الخس والمايونيز في كيزر." at bounding box center [430, 183] width 199 height 28
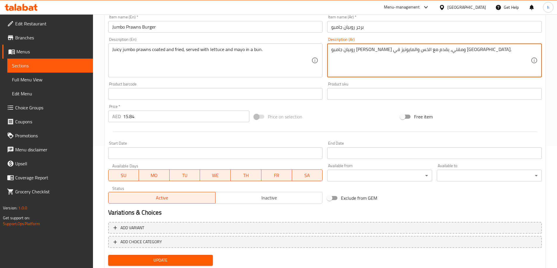
scroll to position [140, 0]
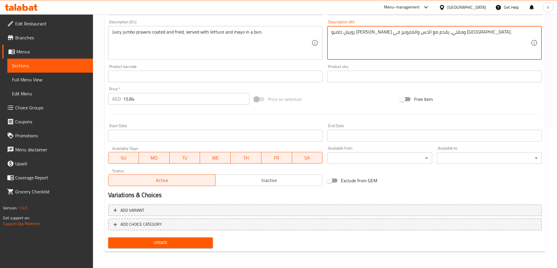
type textarea "روبيان جامبو جوسي مغطى ومقلي، يقدم مع الخس والمايونيز في كيزر."
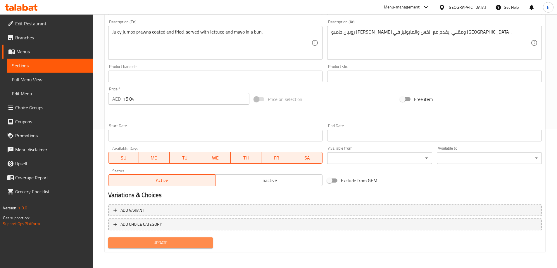
click at [136, 244] on span "Update" at bounding box center [161, 243] width 96 height 7
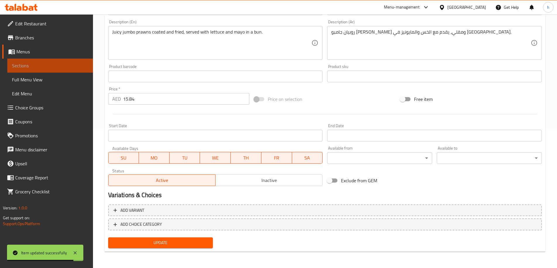
click at [63, 64] on span "Sections" at bounding box center [50, 65] width 76 height 7
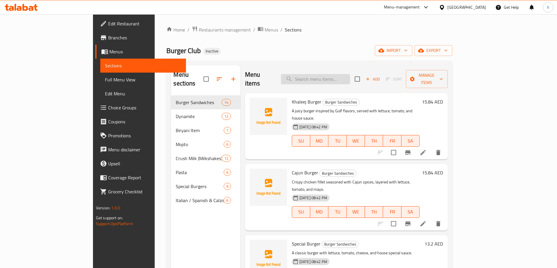
click at [350, 78] on input "search" at bounding box center [315, 79] width 69 height 10
paste input "Chicken Garlic Burger"
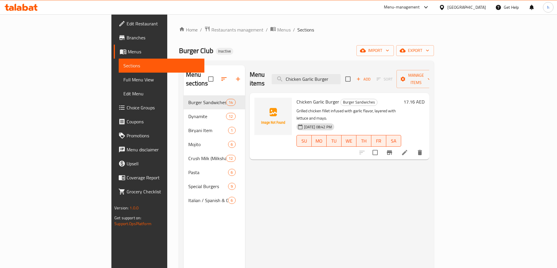
type input "Chicken Garlic Burger"
click at [408, 149] on icon at bounding box center [404, 152] width 7 height 7
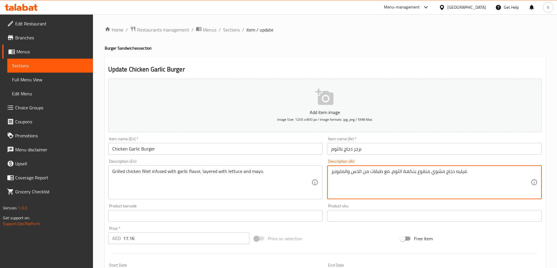
drag, startPoint x: 370, startPoint y: 171, endPoint x: 382, endPoint y: 172, distance: 12.3
click at [382, 172] on textarea "فيليه دجاج مشوي منقوع بنكهة الثوم، مع طبقات من الخس والمايونيز." at bounding box center [430, 183] width 199 height 28
click at [386, 172] on textarea "فيليه دجاج مشوي منقوع بنكهة الثوم، مع طبقات من الخس والمايونيز." at bounding box center [430, 183] width 199 height 28
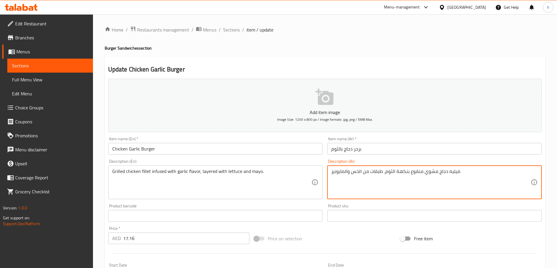
drag, startPoint x: 362, startPoint y: 171, endPoint x: 369, endPoint y: 172, distance: 7.1
click at [369, 172] on textarea "فيليه دجاج مشوي منقوع بنكهة الثوم، طبقات من الخس والمايونيز." at bounding box center [430, 183] width 199 height 28
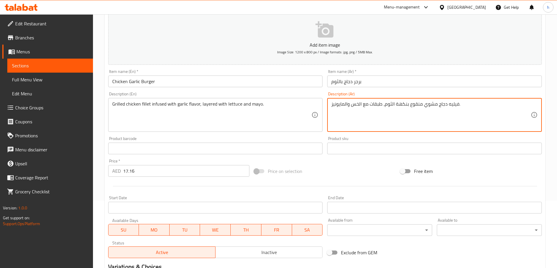
scroll to position [140, 0]
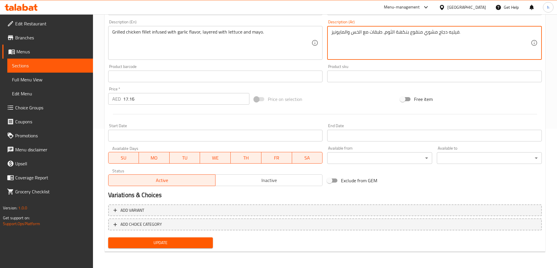
type textarea "فيليه دجاج مشوي منقوع بنكهة الثوم، طبقات مع الخس والمايونيز."
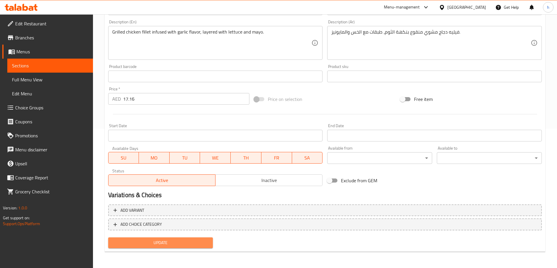
click at [205, 240] on span "Update" at bounding box center [161, 243] width 96 height 7
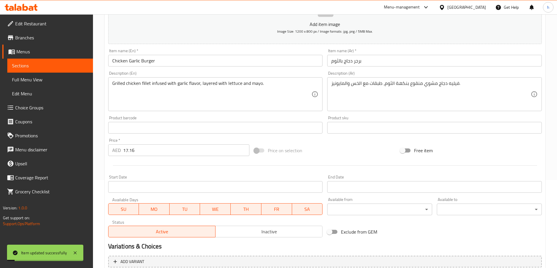
scroll to position [52, 0]
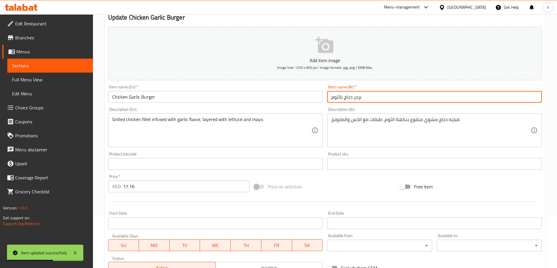
click at [338, 97] on input "برجر دجاج بالثوم" at bounding box center [434, 97] width 214 height 12
type input "برجر دجاج ثوم"
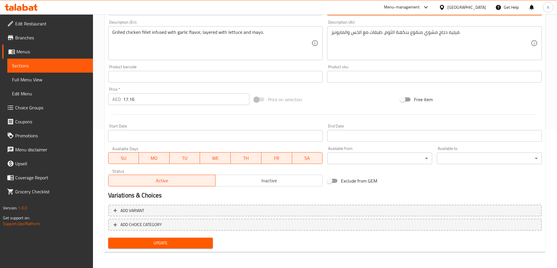
scroll to position [140, 0]
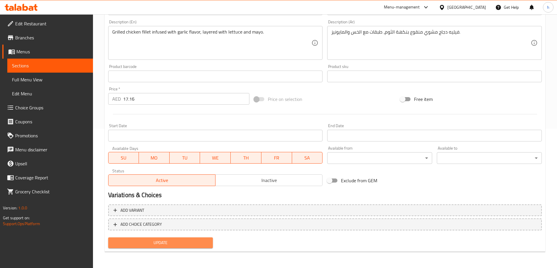
click at [205, 242] on span "Update" at bounding box center [161, 243] width 96 height 7
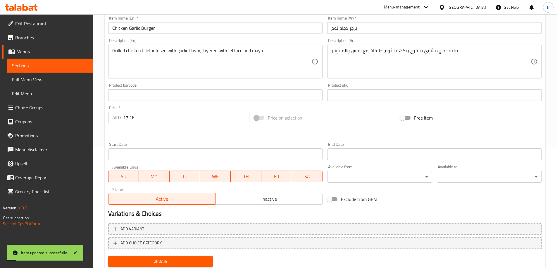
scroll to position [110, 0]
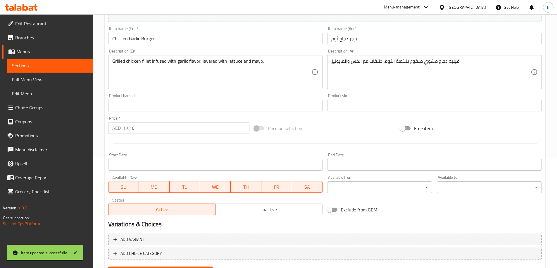
click at [71, 62] on link "Sections" at bounding box center [50, 66] width 86 height 14
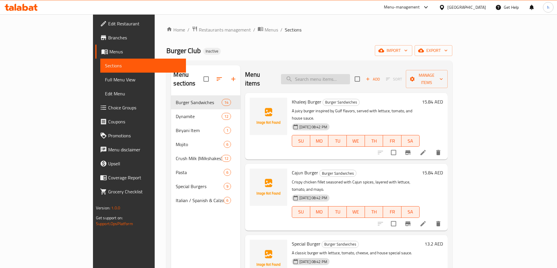
click at [344, 74] on input "search" at bounding box center [315, 79] width 69 height 10
paste input "Zinker Burger"
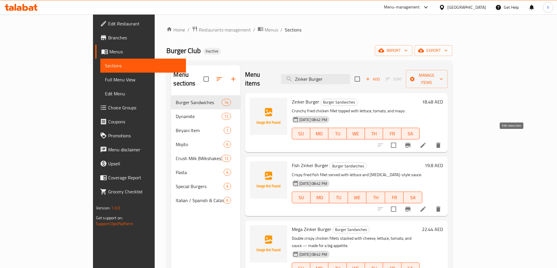
type input "Zinker Burger"
click at [425, 143] on icon at bounding box center [422, 145] width 5 height 5
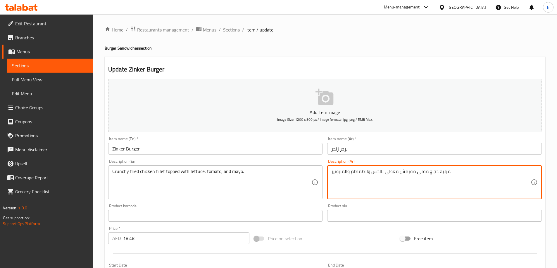
click at [406, 173] on textarea "فيليه دجاج مقلي مقرمش مغطى بالخس والطماطم والمايونيز." at bounding box center [430, 183] width 199 height 28
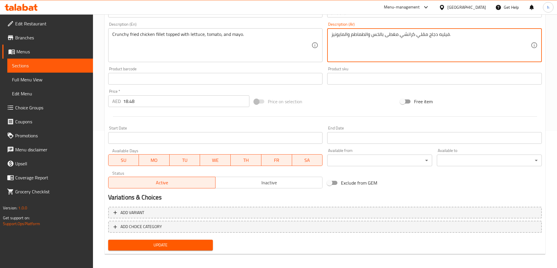
scroll to position [140, 0]
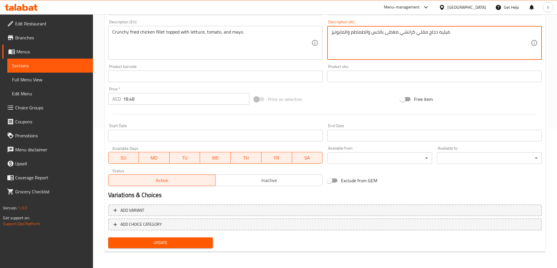
type textarea "فيليه دجاج مقلي كرانشي مغطى بالخس والطماطم والمايونيز."
click at [199, 242] on span "Update" at bounding box center [161, 243] width 96 height 7
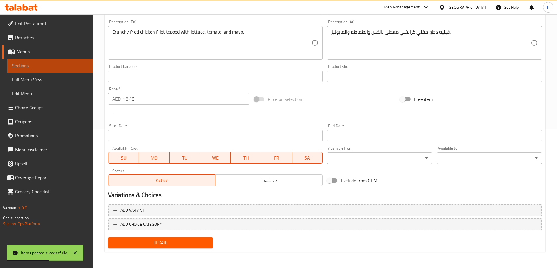
click at [35, 66] on span "Sections" at bounding box center [50, 65] width 76 height 7
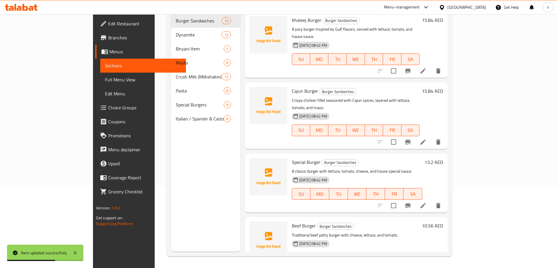
scroll to position [23, 0]
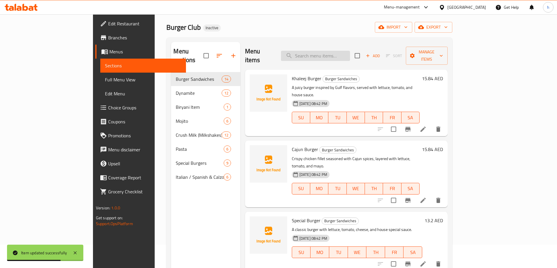
click at [337, 51] on input "search" at bounding box center [315, 56] width 69 height 10
paste input "Fish Zinker Burger"
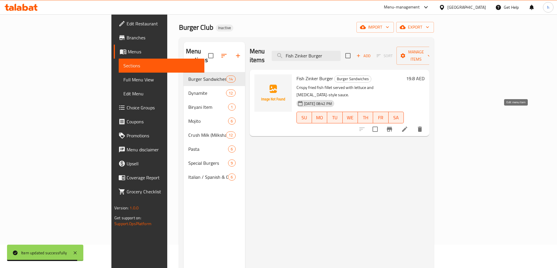
type input "Fish Zinker Burger"
click at [408, 126] on icon at bounding box center [404, 129] width 7 height 7
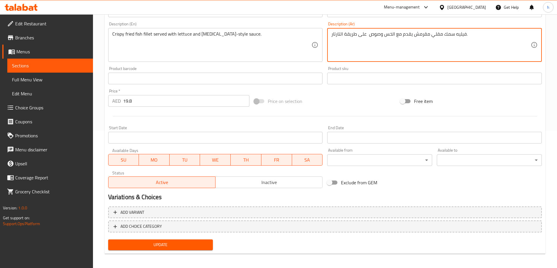
scroll to position [140, 0]
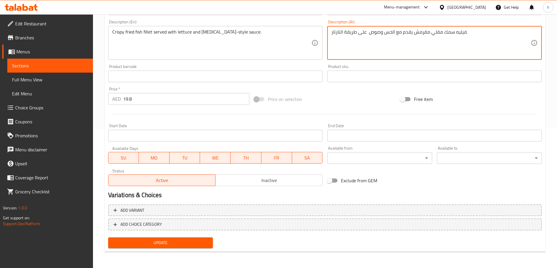
type textarea "فيليه سمك مقلي مقرمش يقدم مع الخس وصوص على طريقة التارتار."
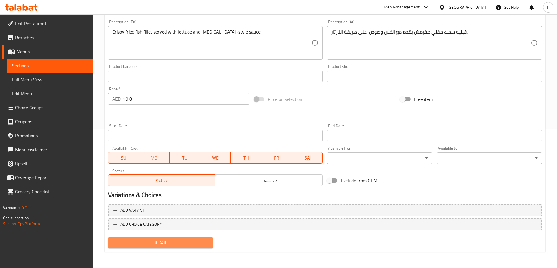
click at [188, 242] on span "Update" at bounding box center [161, 243] width 96 height 7
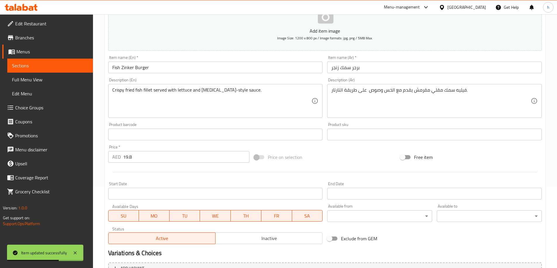
scroll to position [81, 0]
click at [80, 64] on span "Sections" at bounding box center [50, 65] width 76 height 7
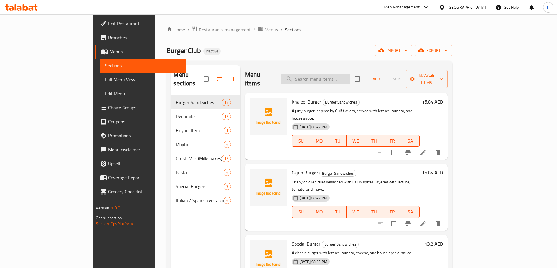
click at [350, 74] on input "search" at bounding box center [315, 79] width 69 height 10
paste input "Mega Zinker Burger"
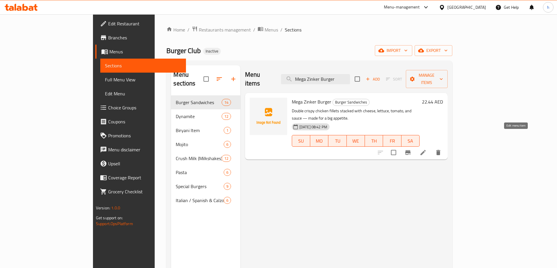
type input "Mega Zinker Burger"
click at [426, 149] on icon at bounding box center [422, 152] width 7 height 7
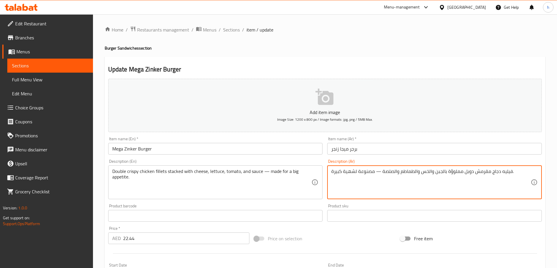
drag, startPoint x: 448, startPoint y: 171, endPoint x: 463, endPoint y: 172, distance: 15.8
type textarea "فيليه دجاج مقرمش دوبل ستاكد بالجبن والخس والطماطم والصلصة — مصنوعة لشهية كبيرة."
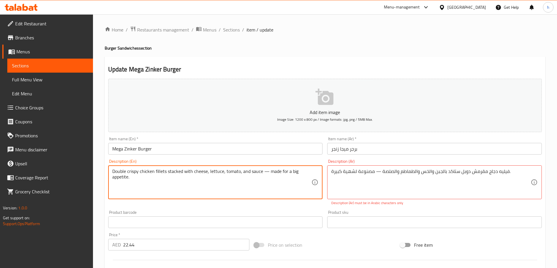
click at [117, 178] on textarea "Double crispy chicken fillets stacked with cheese, lettuce, tomato, and sauce —…" at bounding box center [211, 183] width 199 height 28
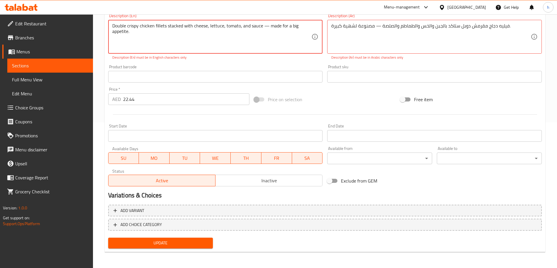
scroll to position [146, 0]
click at [177, 240] on span "Update" at bounding box center [161, 243] width 96 height 7
click at [153, 243] on span "Update" at bounding box center [161, 243] width 96 height 7
click at [194, 34] on textarea "Double crispy chicken fillets stacked with cheese, lettuce, tomato, and sauce —…" at bounding box center [211, 37] width 199 height 28
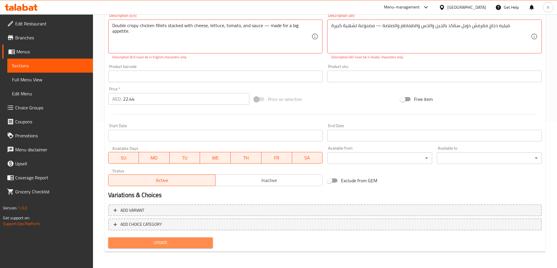
click at [141, 245] on span "Update" at bounding box center [161, 243] width 96 height 7
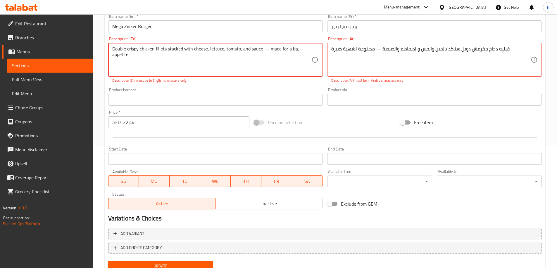
scroll to position [88, 0]
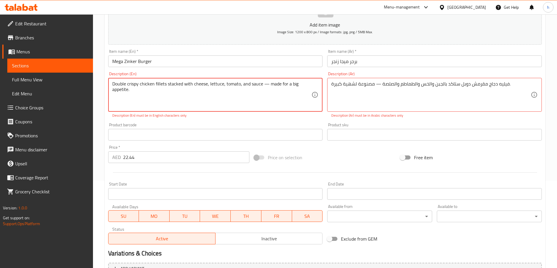
click at [267, 85] on textarea "Double crispy chicken fillets stacked with cheese, lettuce, tomato, and sauce —…" at bounding box center [211, 95] width 199 height 28
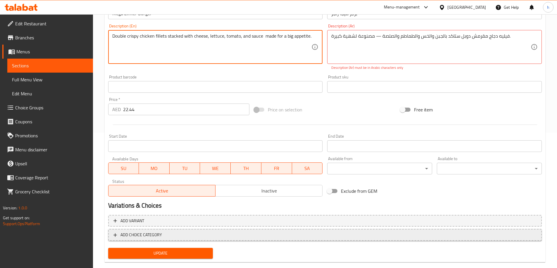
scroll to position [146, 0]
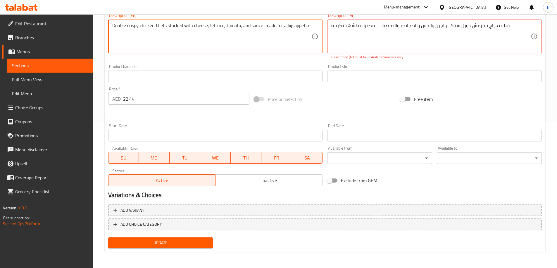
type textarea "Double crispy chicken fillets stacked with cheese, lettuce, tomato, and sauce m…"
click at [181, 246] on span "Update" at bounding box center [161, 243] width 96 height 7
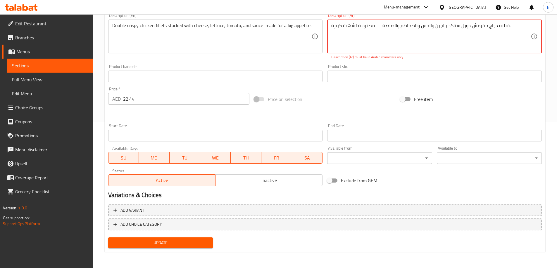
click at [375, 25] on textarea "فيليه دجاج مقرمش دوبل ستاكد بالجبن والخس والطماطم والصلصة — مصنوعة لشهية كبيرة." at bounding box center [430, 37] width 199 height 28
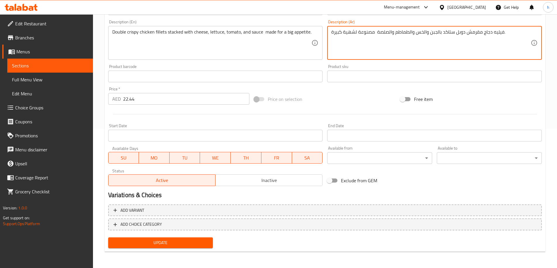
scroll to position [140, 0]
type textarea "فيليه دجاج مقرمش دوبل ستاكد بالجبن والخس والطماطم والصلصة مصنوعة لشهية كبيرة."
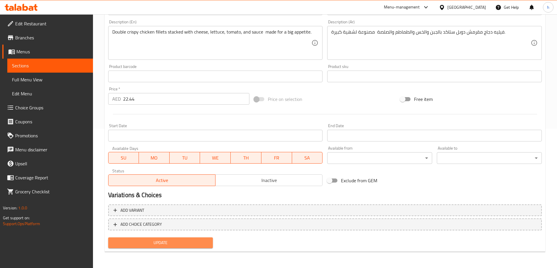
click at [180, 244] on span "Update" at bounding box center [161, 243] width 96 height 7
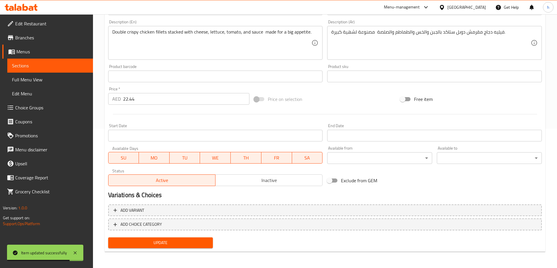
click at [63, 61] on link "Sections" at bounding box center [50, 66] width 86 height 14
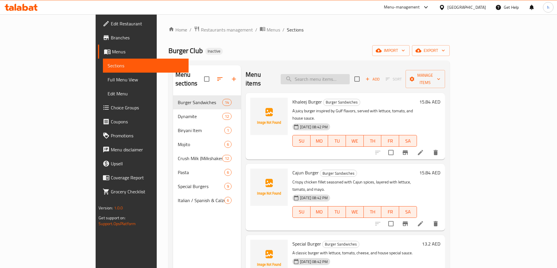
click at [342, 75] on input "search" at bounding box center [314, 79] width 69 height 10
paste input "Beef Cheesy Fries"
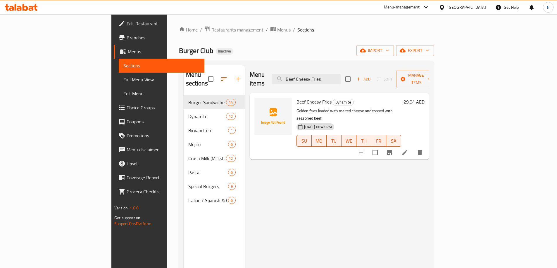
type input "Beef Cheesy Fries"
click at [408, 149] on icon at bounding box center [404, 152] width 7 height 7
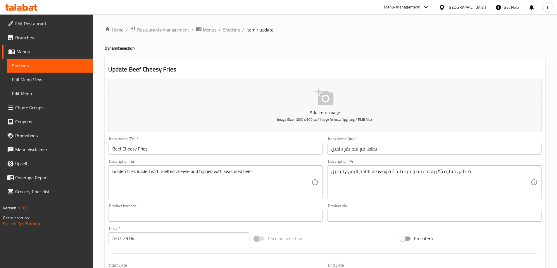
click at [366, 149] on input "بطاطا مع لحم بقر بالجبن" at bounding box center [434, 149] width 214 height 12
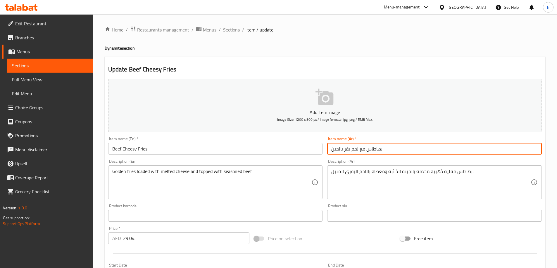
click at [359, 149] on input "بطاطاس مع لحم بقر بالجبن" at bounding box center [434, 149] width 214 height 12
drag, startPoint x: 332, startPoint y: 149, endPoint x: 343, endPoint y: 151, distance: 11.2
click at [343, 151] on input "بطاطاس لحم بقر بالجبن" at bounding box center [434, 149] width 214 height 12
click at [346, 150] on input "بطاطاس بالجبنلحم بقر" at bounding box center [434, 149] width 214 height 12
click at [329, 151] on input "بطاطاس بالجبن لحم بقر" at bounding box center [434, 149] width 214 height 12
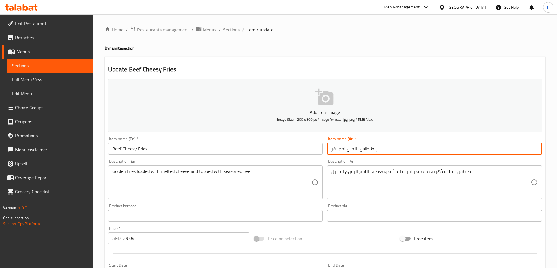
click at [354, 149] on input "يبطاطاس بالجبن لحم بقر" at bounding box center [434, 149] width 214 height 12
click at [371, 151] on input "يبطاطاس جبن لحم بقر" at bounding box center [434, 149] width 214 height 12
click at [354, 150] on input "بطاطاس جبن لحم بقر" at bounding box center [434, 149] width 214 height 12
click at [331, 149] on input "بطاطاس مقلية جبن لحم بقر" at bounding box center [434, 149] width 214 height 12
click at [390, 150] on input "بطاطاس مقلية جبن لحم بقر" at bounding box center [434, 149] width 214 height 12
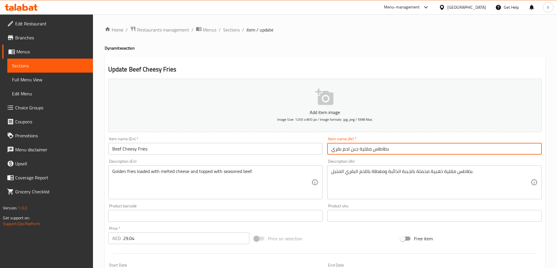
type input "بطاطاس مقلية جبن لحم بقري"
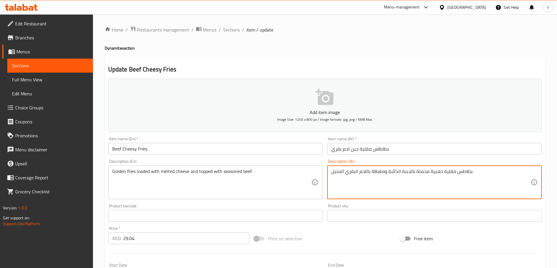
click at [419, 172] on textarea "بطاطس مقلية ذهبية محملة بالجبنة الذائبة ومغطاة باللحم البقري المتبل." at bounding box center [430, 183] width 199 height 28
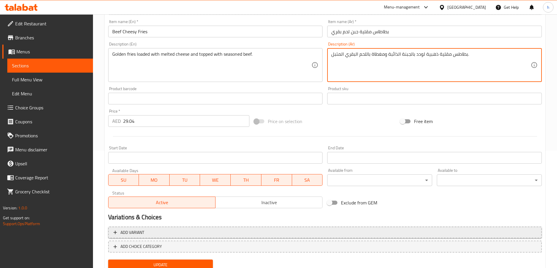
scroll to position [140, 0]
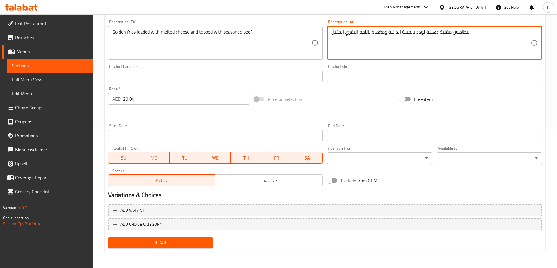
type textarea "بطاطس مقلية ذهبية لودد بالجبنة الذائبة ومغطاة باللحم البقري المتبل."
click at [195, 243] on span "Update" at bounding box center [161, 243] width 96 height 7
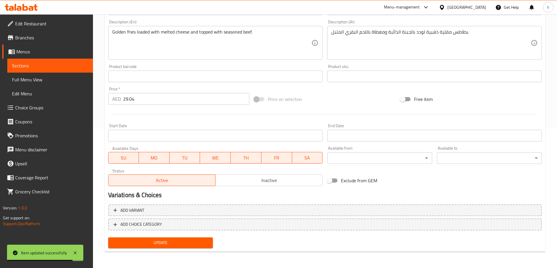
click at [41, 63] on span "Sections" at bounding box center [50, 65] width 76 height 7
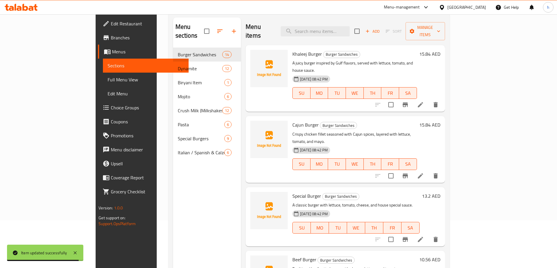
scroll to position [23, 0]
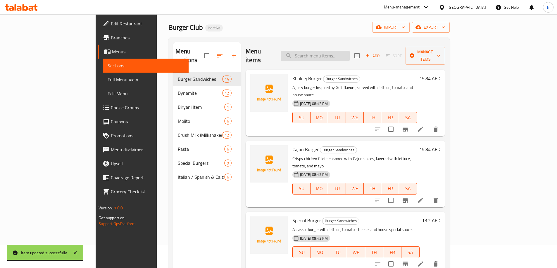
click at [349, 53] on input "search" at bounding box center [314, 56] width 69 height 10
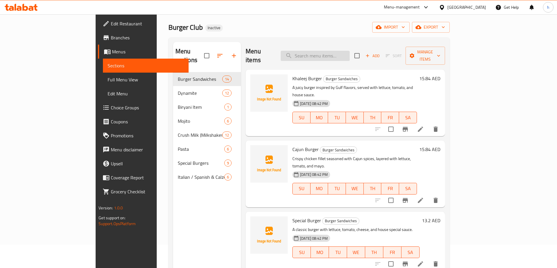
paste input "Chicken Cheesy Fries"
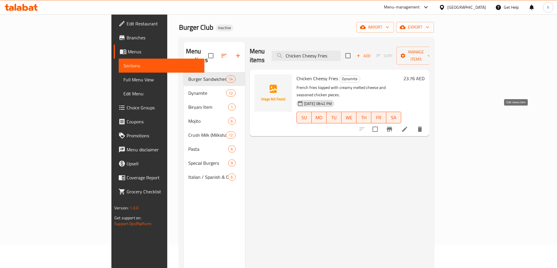
type input "Chicken Cheesy Fries"
click at [408, 126] on icon at bounding box center [404, 129] width 7 height 7
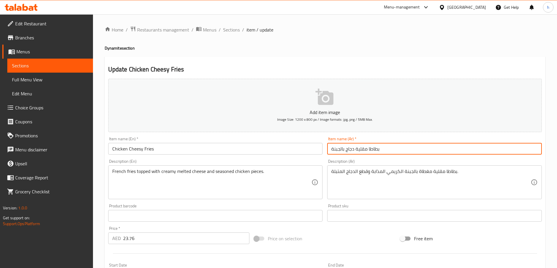
click at [368, 149] on input "بطاطا مقلية دجاج بالجبنة" at bounding box center [434, 149] width 214 height 12
drag, startPoint x: 330, startPoint y: 149, endPoint x: 344, endPoint y: 150, distance: 14.1
click at [344, 150] on input "بطاطاس مقلية دجاج بالجبنة" at bounding box center [434, 149] width 214 height 12
type input "بطاطاس مقلية دجاج تشيزي"
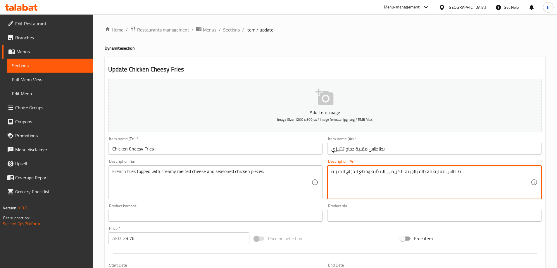
click at [455, 174] on textarea "بطاطاس مقلية مغطاة بالجبنة الكريمي المذابة وقطع الدجاج المتبلة." at bounding box center [430, 183] width 199 height 28
click at [450, 173] on textarea "بطاطاس مقلية مغطاة بالجبنة الكريمي المذابة وقطع الدجاج المتبلة." at bounding box center [430, 183] width 199 height 28
type textarea "بطاطس مقلية مغطاة بالجبنة الكريمي المذابة وقطع الدجاج المتبلة."
click at [372, 150] on input "بطاطاس مقلية دجاج تشيزي" at bounding box center [434, 149] width 214 height 12
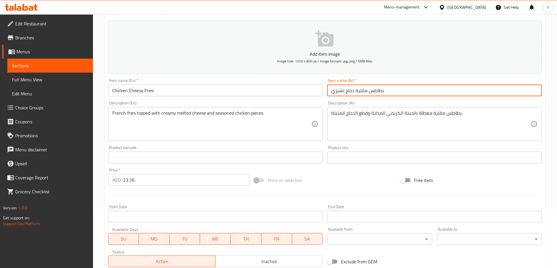
scroll to position [117, 0]
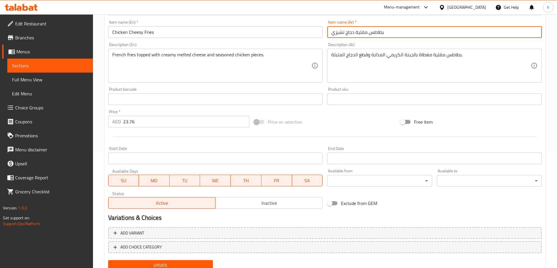
type input "بطاطس مقلية دجاج تشيزي"
click at [171, 264] on span "Update" at bounding box center [161, 265] width 96 height 7
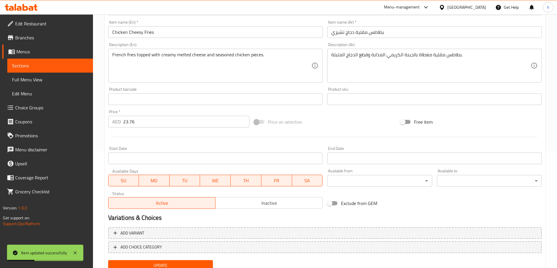
click at [55, 63] on span "Sections" at bounding box center [50, 65] width 76 height 7
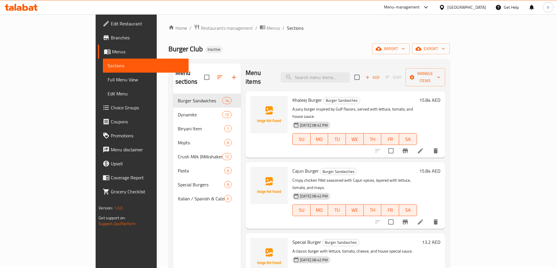
scroll to position [29, 0]
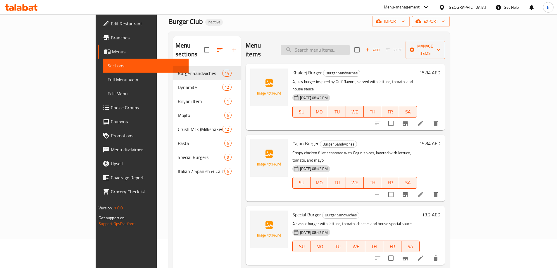
click at [349, 46] on input "search" at bounding box center [314, 50] width 69 height 10
click at [345, 45] on input "search" at bounding box center [314, 50] width 69 height 10
click at [333, 46] on input "search" at bounding box center [314, 50] width 69 height 10
paste input "Ruman Cheesy Fries"
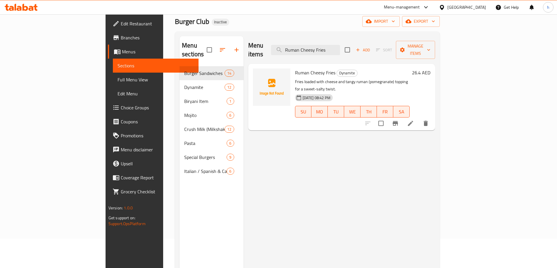
type input "Ruman Cheesy Fries"
click at [414, 120] on icon at bounding box center [410, 123] width 7 height 7
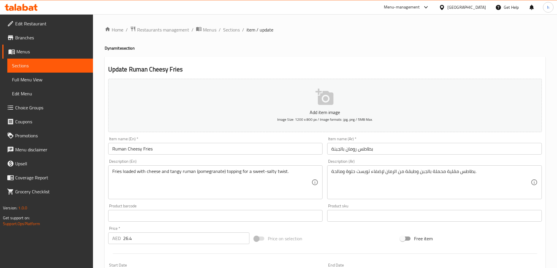
click at [356, 152] on input "بطاطس رومان بالجبنة" at bounding box center [434, 149] width 214 height 12
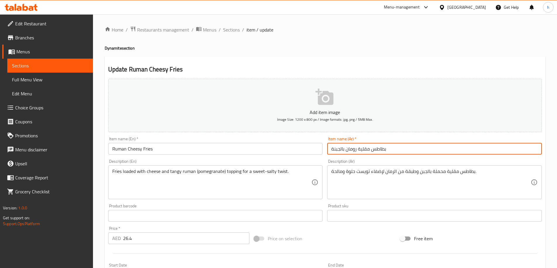
drag, startPoint x: 331, startPoint y: 150, endPoint x: 344, endPoint y: 151, distance: 12.9
click at [344, 151] on input "بطاطس مقلية رومان بالجبنة" at bounding box center [434, 149] width 214 height 12
type input "بطاطس مقلية رومان تشيزي"
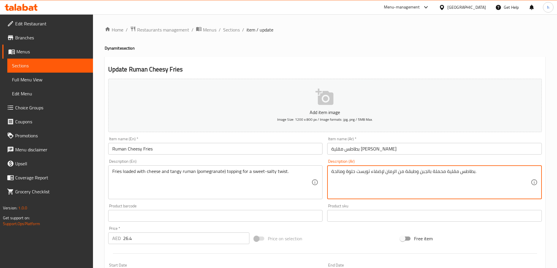
click at [440, 171] on textarea "بطاطس مقلية محملة بالجبن وطبقة من الرمان لإضفاء تويست حلوة ومالحة." at bounding box center [430, 183] width 199 height 28
type textarea "بطاطس مقلية لودد بالجبن وطبقة من الرمان لإضفاء تويست حلوة ومالحة."
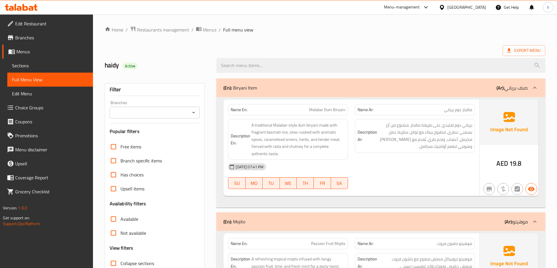
click at [34, 67] on span "Sections" at bounding box center [50, 65] width 76 height 7
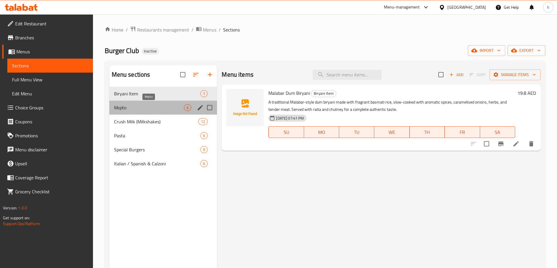
click at [137, 105] on span "Mojito" at bounding box center [149, 107] width 70 height 7
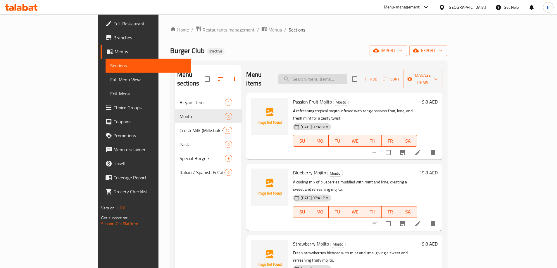
click at [347, 75] on input "search" at bounding box center [312, 79] width 69 height 10
paste input "Watermelon Mojito"
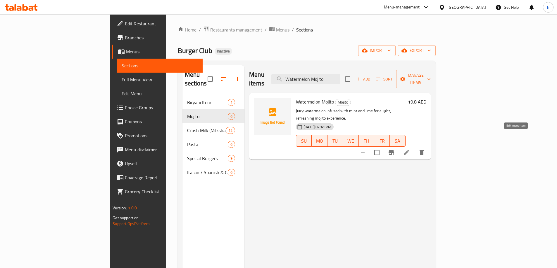
type input "Watermelon Mojito"
click at [410, 149] on icon at bounding box center [406, 152] width 7 height 7
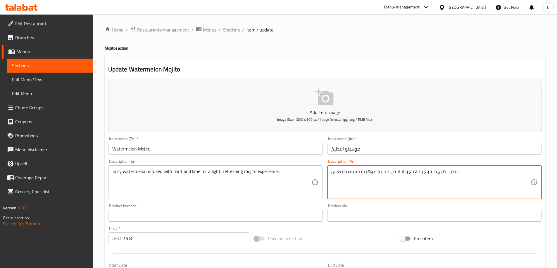
drag, startPoint x: 447, startPoint y: 172, endPoint x: 457, endPoint y: 175, distance: 10.4
click at [436, 174] on textarea "بطيخ منقوع بالنعناع والحامض لتجربة موهيتو خفيف ومنعش." at bounding box center [430, 183] width 199 height 28
drag, startPoint x: 424, startPoint y: 173, endPoint x: 419, endPoint y: 171, distance: 5.4
click at [419, 171] on textarea "بطيخ جوسي منقوع بالنعناع والحامض لتجربة موهيتو خفيف ومنعش." at bounding box center [430, 183] width 199 height 28
click at [418, 171] on textarea "بطيخ جوسي منقوع لنعناع والحامض لتجربة موهيتو خفيف ومنعش." at bounding box center [430, 183] width 199 height 28
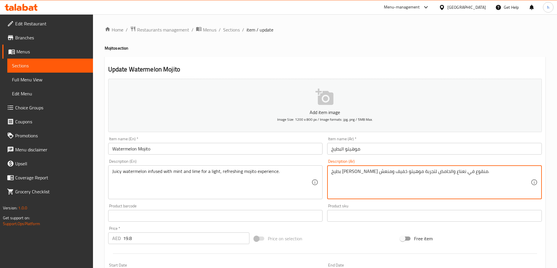
click at [403, 171] on textarea "بطيخ [PERSON_NAME] منقوع في نعناع والحامض لتجربة موهيتو خفيف ومنعش." at bounding box center [430, 183] width 199 height 28
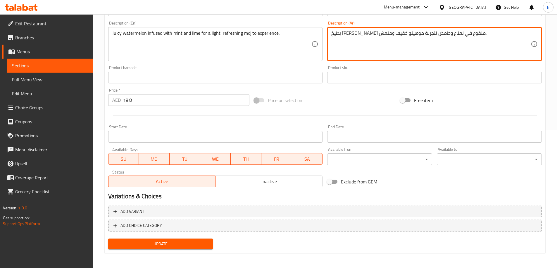
scroll to position [140, 0]
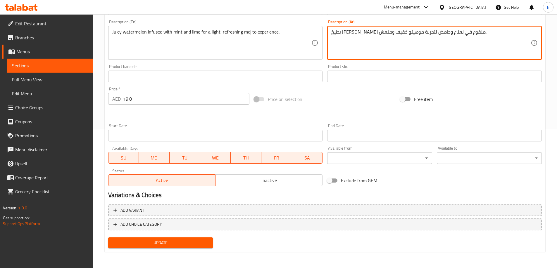
type textarea "بطيخ [PERSON_NAME] منقوع في نعناع وحامض لتجربة موهيتو خفيف ومنعش."
click at [170, 242] on span "Update" at bounding box center [161, 243] width 96 height 7
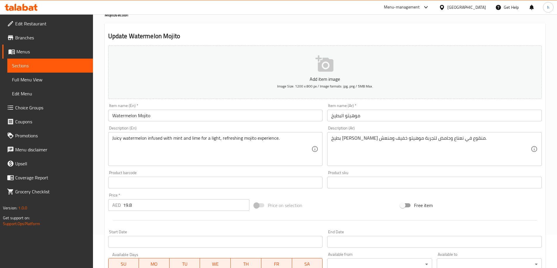
scroll to position [23, 0]
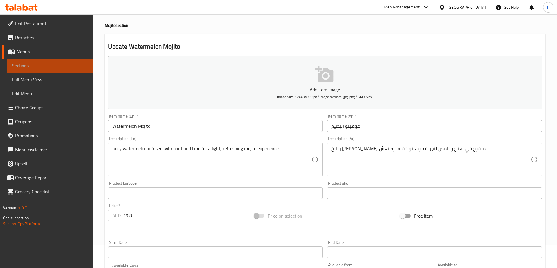
click at [76, 63] on span "Sections" at bounding box center [50, 65] width 76 height 7
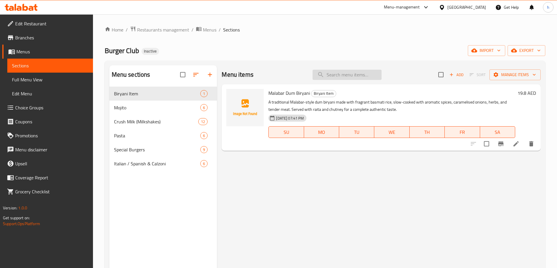
click at [338, 74] on input "search" at bounding box center [346, 75] width 69 height 10
paste input "Snickers Milkshake"
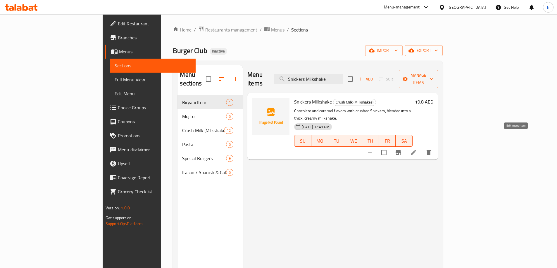
type input "Snickers Milkshake"
click at [417, 149] on icon at bounding box center [413, 152] width 7 height 7
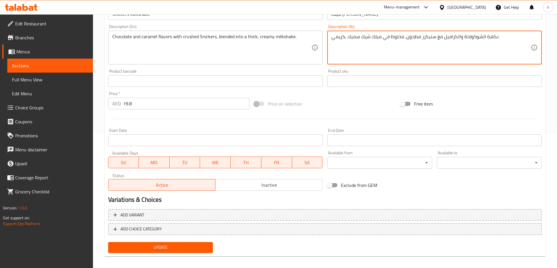
scroll to position [140, 0]
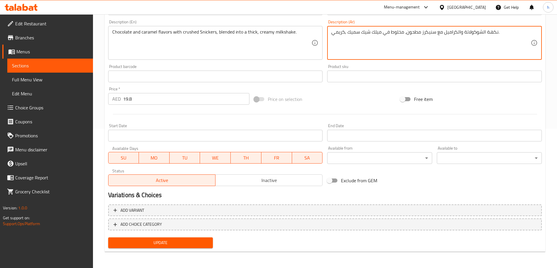
type textarea "نكهة الشوكولاتة والكراميل مع سنيكرز مطحون، مخلوط في ميلك شيك سميك ,كريمي."
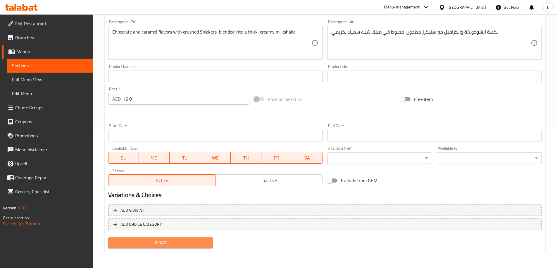
click at [161, 242] on span "Update" at bounding box center [161, 243] width 96 height 7
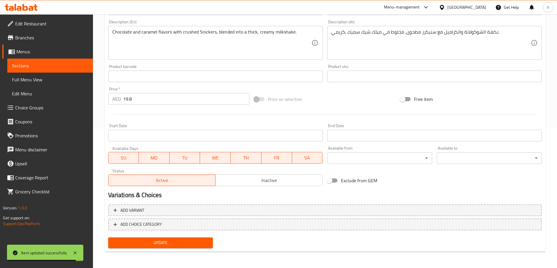
click at [61, 62] on link "Sections" at bounding box center [50, 66] width 86 height 14
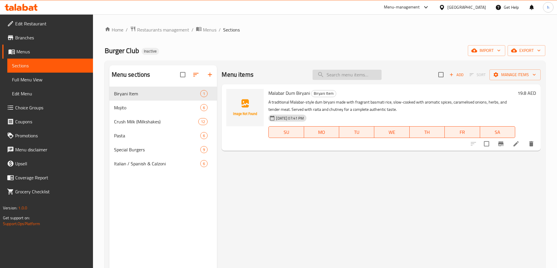
click at [340, 75] on input "search" at bounding box center [346, 75] width 69 height 10
paste input "Cold Coffee"
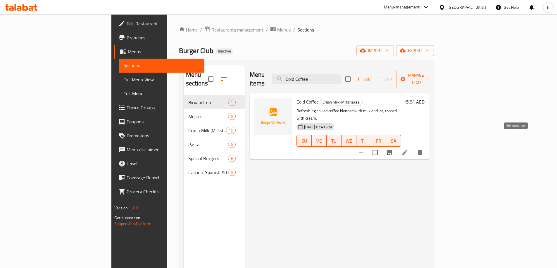
type input "Cold Coffee"
click at [407, 150] on icon at bounding box center [404, 152] width 5 height 5
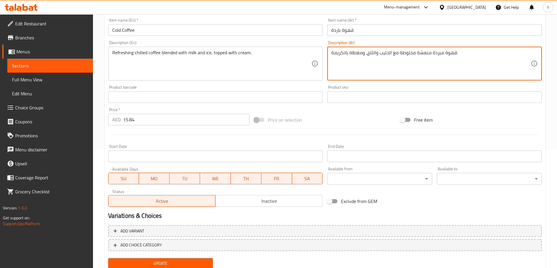
scroll to position [140, 0]
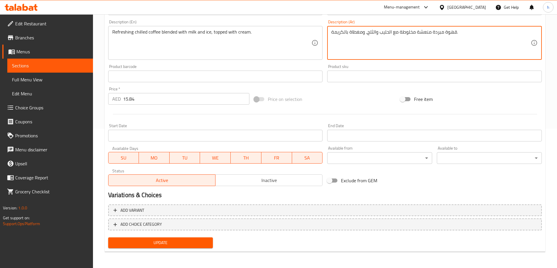
type textarea "قهوة مبردة منعشة مخلوطة مع الحليب والثلج، ومغطاة بالكريمة."
click at [125, 245] on span "Update" at bounding box center [161, 243] width 96 height 7
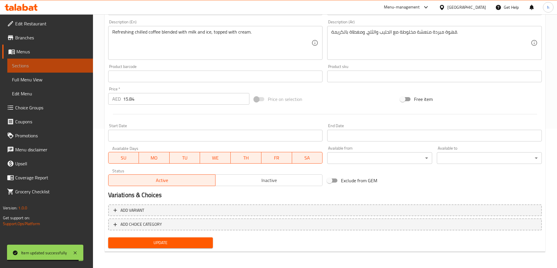
click at [38, 62] on link "Sections" at bounding box center [50, 66] width 86 height 14
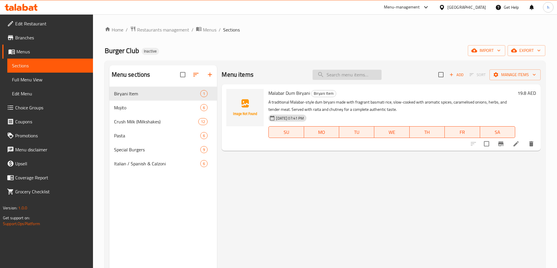
click at [359, 73] on input "search" at bounding box center [346, 75] width 69 height 10
paste input "Mighty Zinker Burger"
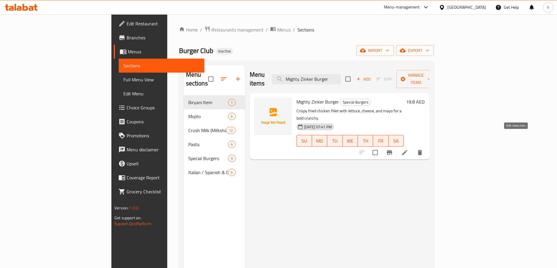
type input "Mighty Zinker Burger"
click at [408, 149] on icon at bounding box center [404, 152] width 7 height 7
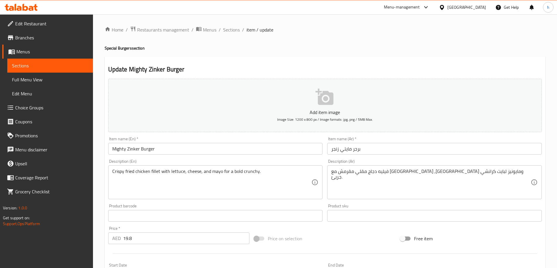
drag, startPoint x: 255, startPoint y: 172, endPoint x: 259, endPoint y: 173, distance: 3.6
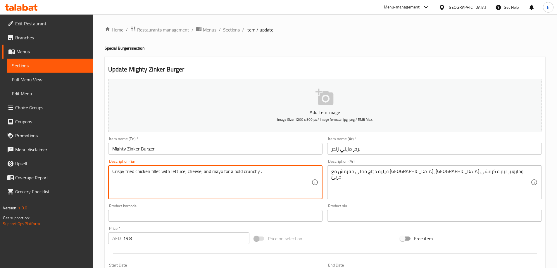
paste textarea "bite"
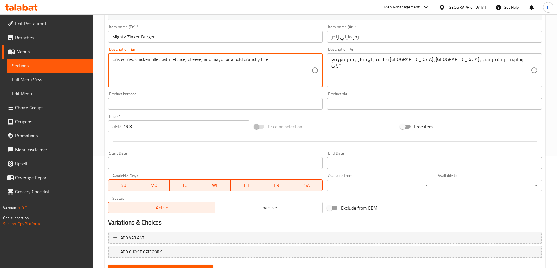
scroll to position [117, 0]
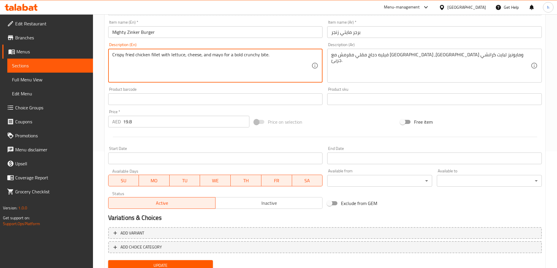
type textarea "Crispy fried chicken fillet with lettuce, cheese, and mayo for a bold crunchy b…"
click at [172, 261] on button "Update" at bounding box center [160, 266] width 105 height 11
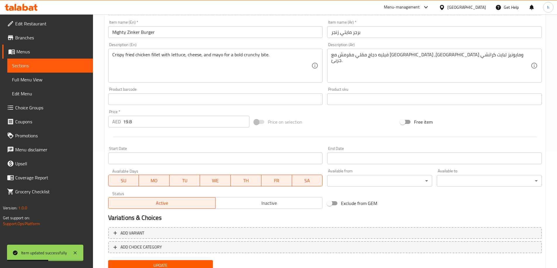
click at [44, 66] on span "Sections" at bounding box center [50, 65] width 76 height 7
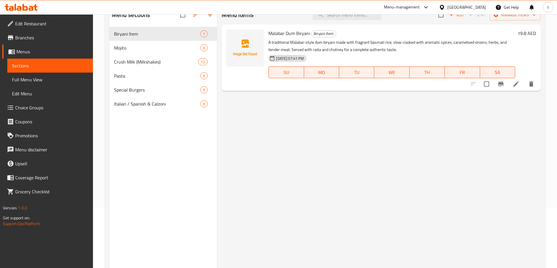
scroll to position [23, 0]
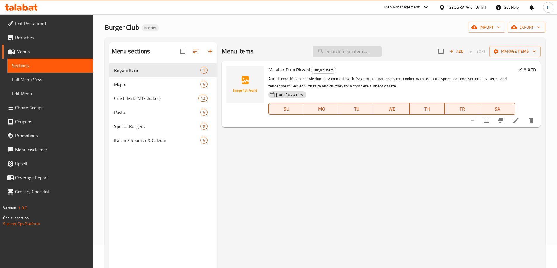
click at [333, 51] on input "search" at bounding box center [346, 51] width 69 height 10
paste input "Grill Burger Chicken/Beef"
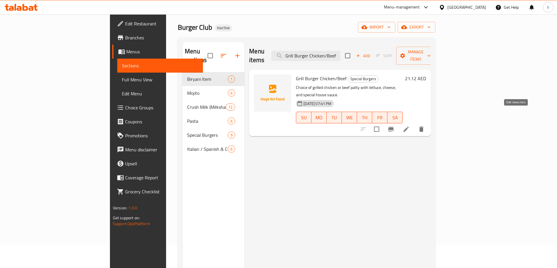
type input "Grill Burger Chicken/Beef"
click at [409, 126] on icon at bounding box center [405, 129] width 7 height 7
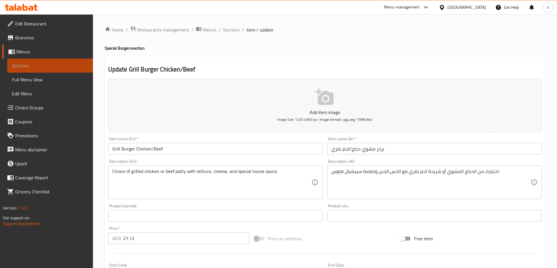
click at [77, 67] on span "Sections" at bounding box center [50, 65] width 76 height 7
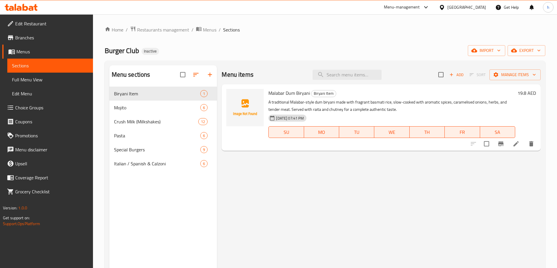
click at [57, 107] on span "Choice Groups" at bounding box center [51, 107] width 73 height 7
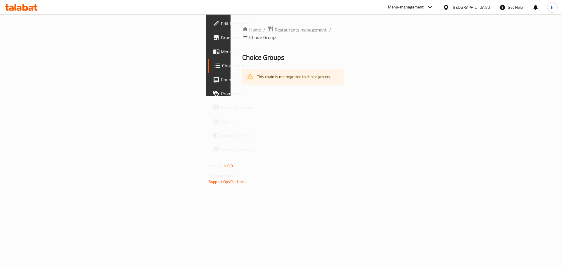
click at [257, 71] on div "This chain is not migrated to choice groups." at bounding box center [294, 77] width 74 height 12
click at [257, 72] on div "This chain is not migrated to choice groups." at bounding box center [294, 77] width 74 height 12
click at [222, 67] on span "Choice Groups" at bounding box center [258, 65] width 73 height 7
click at [221, 54] on span "Menus" at bounding box center [258, 51] width 74 height 7
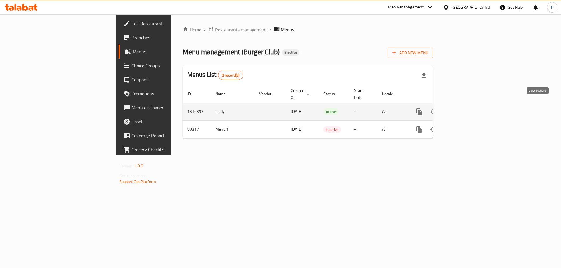
click at [465, 108] on icon "enhanced table" at bounding box center [461, 111] width 7 height 7
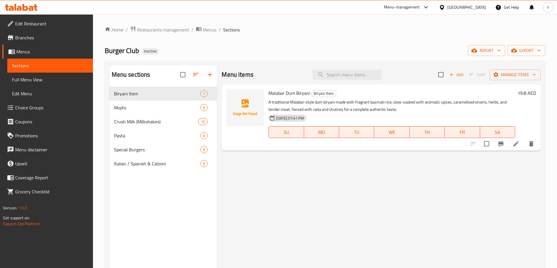
click at [53, 108] on span "Choice Groups" at bounding box center [51, 107] width 73 height 7
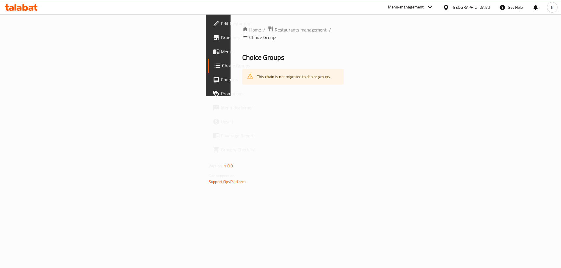
click at [257, 71] on div "This chain is not migrated to choice groups." at bounding box center [294, 77] width 74 height 12
click at [242, 71] on div "This chain is not migrated to choice groups." at bounding box center [292, 76] width 101 height 15
click at [242, 45] on div "Home / Restaurants management / Choice Groups Choice Groups This chain is not m…" at bounding box center [292, 55] width 101 height 59
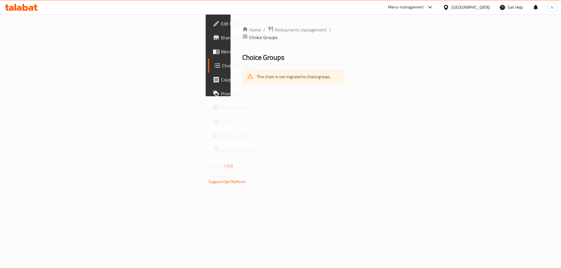
click at [221, 53] on span "Menus" at bounding box center [258, 51] width 74 height 7
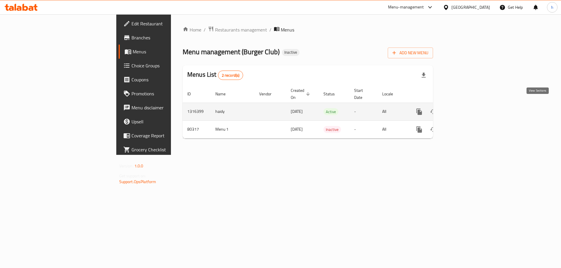
click at [465, 108] on icon "enhanced table" at bounding box center [461, 111] width 7 height 7
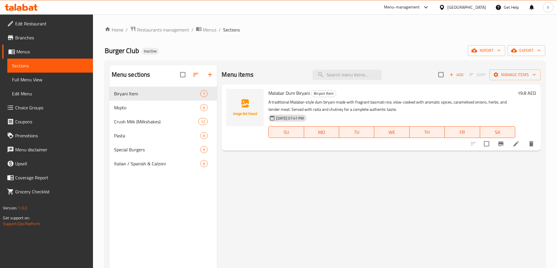
click at [44, 79] on span "Full Menu View" at bounding box center [50, 79] width 76 height 7
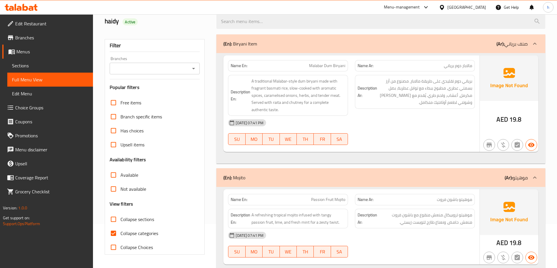
scroll to position [88, 0]
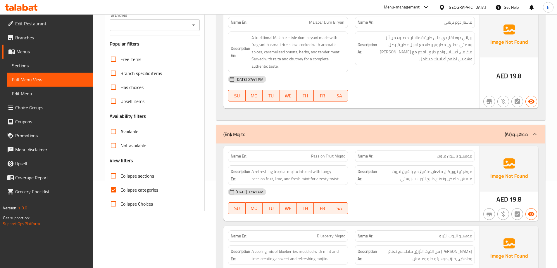
click at [111, 189] on input "Collapse categories" at bounding box center [113, 190] width 14 height 14
checkbox input "false"
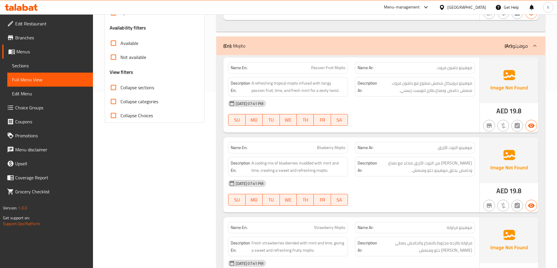
scroll to position [175, 0]
click at [127, 84] on label "Collapse sections" at bounding box center [130, 89] width 48 height 14
click at [120, 84] on input "Collapse sections" at bounding box center [113, 89] width 14 height 14
checkbox input "true"
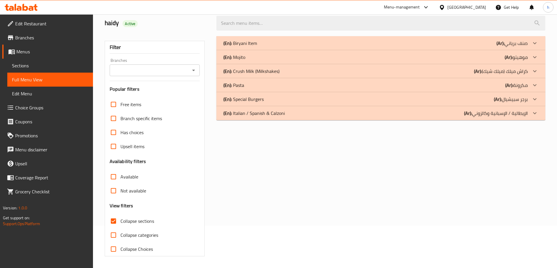
scroll to position [42, 0]
click at [255, 98] on p "(En): Special Burgers" at bounding box center [243, 99] width 40 height 7
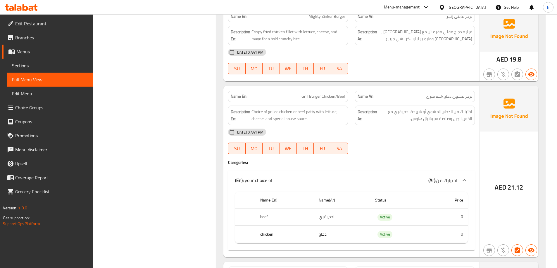
scroll to position [393, 0]
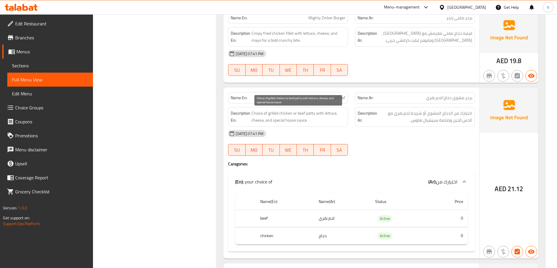
click at [288, 112] on span "Choice of grilled chicken or beef patty with lettuce, cheese, and special house…" at bounding box center [298, 117] width 94 height 14
click at [302, 113] on span "Choice of grilled chicken or beef patty with lettuce, cheese, and special house…" at bounding box center [298, 117] width 94 height 14
click at [312, 115] on span "Choice of grilled chicken or beef patty with lettuce, cheese, and special house…" at bounding box center [298, 117] width 94 height 14
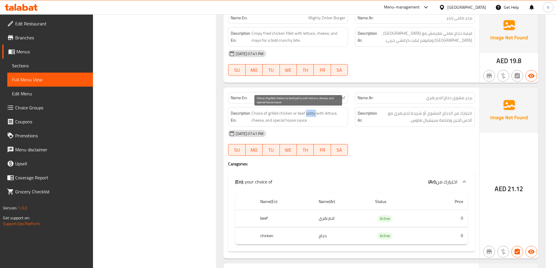
click at [312, 115] on span "Choice of grilled chicken or beef patty with lettuce, cheese, and special house…" at bounding box center [298, 117] width 94 height 14
click at [320, 115] on span "Choice of grilled chicken or beef patty with lettuce, cheese, and special house…" at bounding box center [298, 117] width 94 height 14
click at [329, 112] on span "Choice of grilled chicken or beef patty with lettuce, cheese, and special house…" at bounding box center [298, 117] width 94 height 14
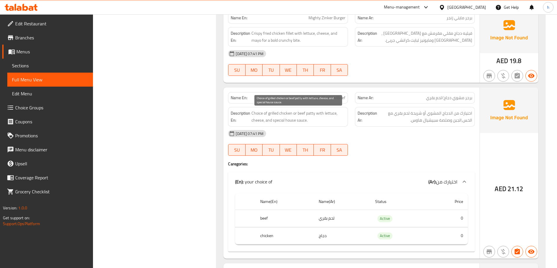
click at [259, 121] on span "Choice of grilled chicken or beef patty with lettuce, cheese, and special house…" at bounding box center [298, 117] width 94 height 14
click at [277, 117] on span "Choice of grilled chicken or beef patty with lettuce, cheese, and special house…" at bounding box center [298, 117] width 94 height 14
click at [299, 124] on span "Choice of grilled chicken or beef patty with lettuce, cheese, and special house…" at bounding box center [298, 117] width 94 height 14
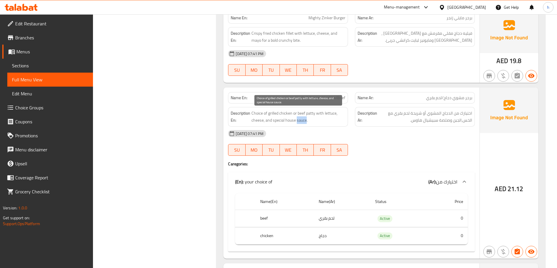
click at [299, 124] on span "Choice of grilled chicken or beef patty with lettuce, cheese, and special house…" at bounding box center [298, 117] width 94 height 14
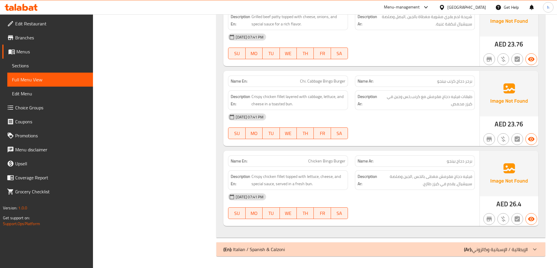
scroll to position [746, 0]
click at [429, 247] on div "(En): Italian / Spanish & Calzoni (Ar): الإيطالية / الإسبانية وكالزوني" at bounding box center [375, 249] width 304 height 7
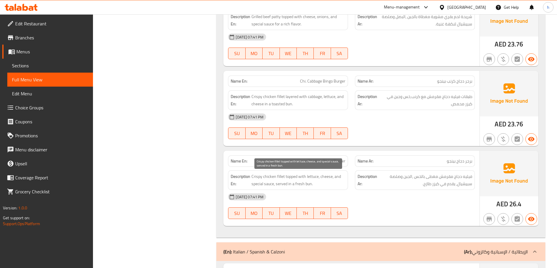
click at [288, 179] on span "Crispy chicken fillet topped with lettuce, cheese, and special sauce, served in…" at bounding box center [298, 180] width 94 height 14
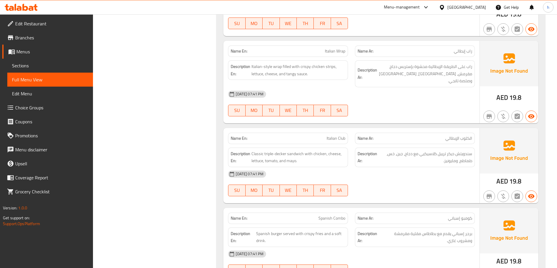
scroll to position [1009, 0]
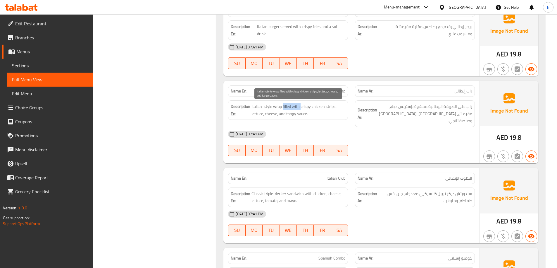
drag, startPoint x: 283, startPoint y: 107, endPoint x: 300, endPoint y: 108, distance: 17.9
click at [300, 108] on span "Italian-style wrap filled with crispy chicken strips, lettuce, cheese, and tang…" at bounding box center [298, 110] width 94 height 14
copy span "filled with"
drag, startPoint x: 332, startPoint y: 91, endPoint x: 345, endPoint y: 95, distance: 13.7
click at [345, 95] on div "Name En: Italian Wrap" at bounding box center [288, 91] width 120 height 11
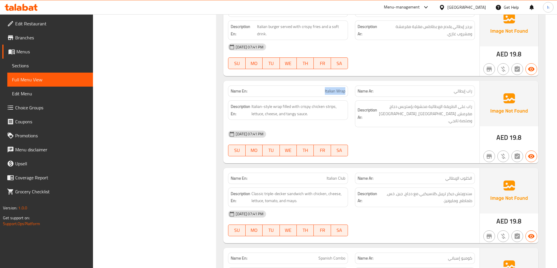
copy span "Italian Wrap"
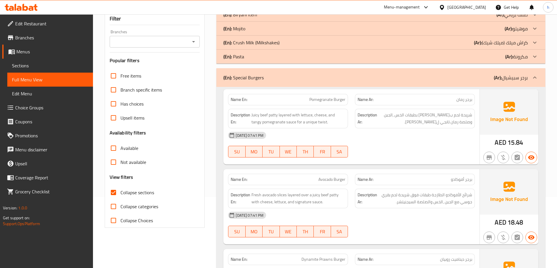
scroll to position [0, 0]
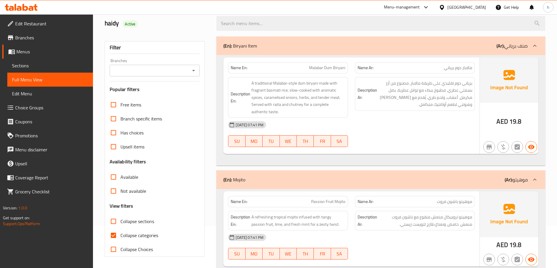
scroll to position [88, 0]
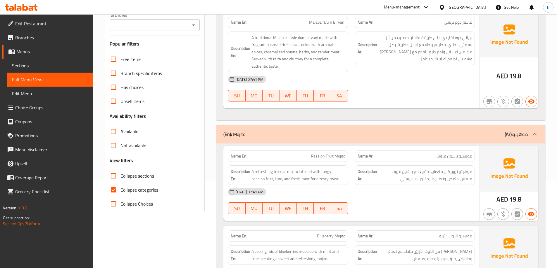
click at [118, 188] on input "Collapse categories" at bounding box center [113, 190] width 14 height 14
checkbox input "false"
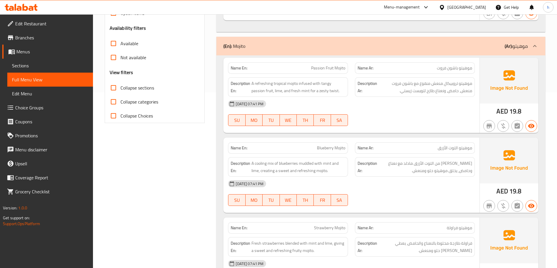
scroll to position [0, 0]
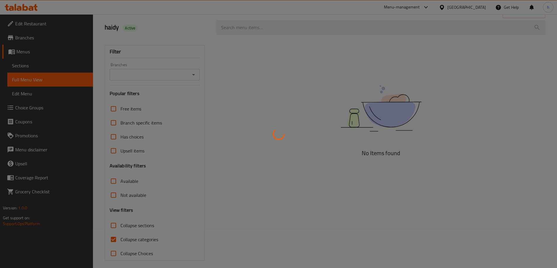
scroll to position [42, 0]
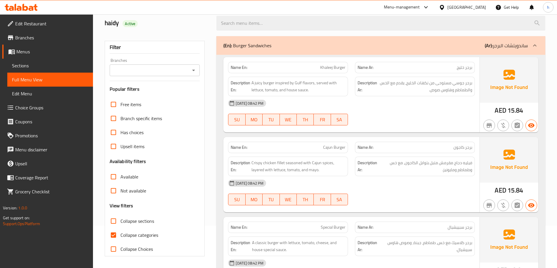
click at [112, 233] on input "Collapse categories" at bounding box center [113, 235] width 14 height 14
checkbox input "false"
click at [115, 223] on input "Collapse sections" at bounding box center [113, 221] width 14 height 14
checkbox input "true"
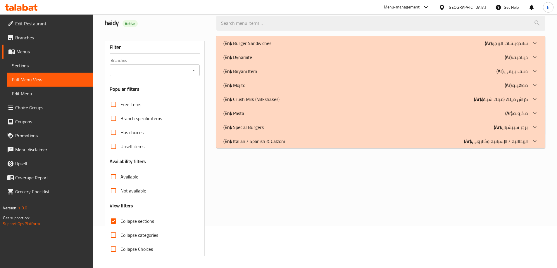
click at [263, 54] on div "(En): Dynamite (Ar): ديناميت" at bounding box center [375, 57] width 304 height 7
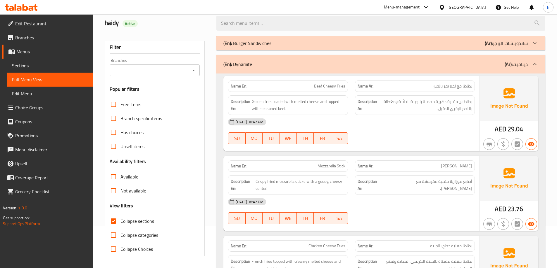
click at [265, 44] on p "(En): Burger Sandwiches" at bounding box center [247, 43] width 48 height 7
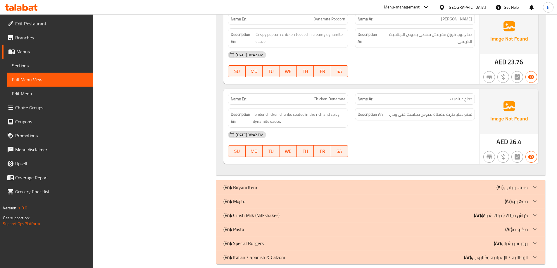
scroll to position [2053, 0]
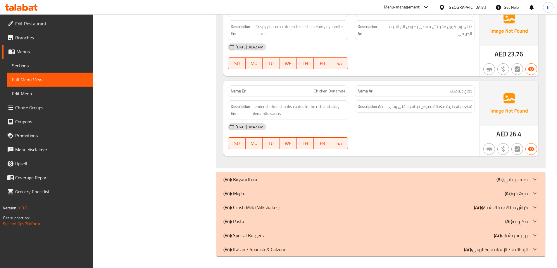
click at [264, 178] on div "(En): Biryani Item (Ar): صنف برياني" at bounding box center [375, 179] width 304 height 7
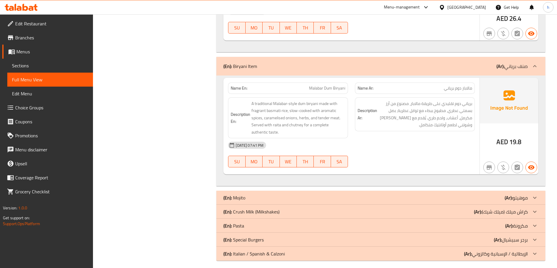
scroll to position [2173, 0]
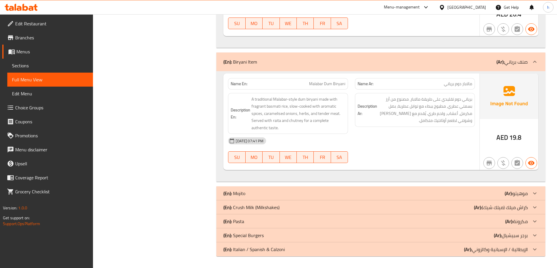
click at [266, 196] on div "(En): Mojito (Ar): موهيتو" at bounding box center [375, 193] width 304 height 7
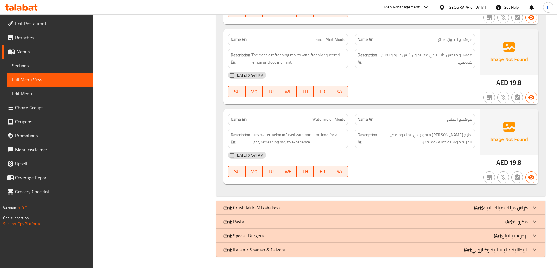
scroll to position [2672, 0]
click at [265, 205] on p "(En): Crush Milk (Milkshakes)" at bounding box center [251, 207] width 56 height 7
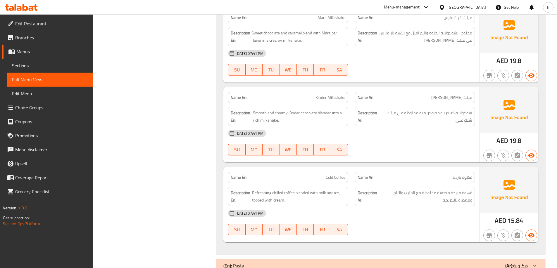
scroll to position [3651, 0]
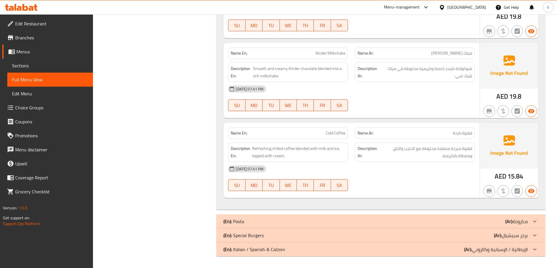
click at [265, 223] on div "(En): Pasta (Ar): مكرونة" at bounding box center [375, 221] width 304 height 7
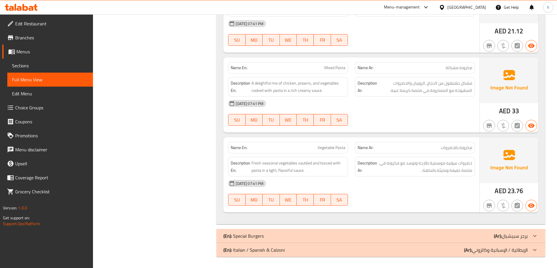
scroll to position [4164, 0]
click at [272, 233] on div "(En): Special Burgers (Ar): برجر سبيشيال" at bounding box center [375, 235] width 304 height 7
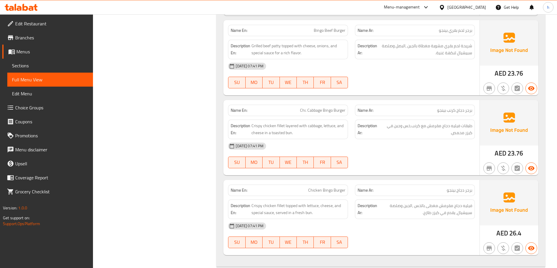
scroll to position [5000, 0]
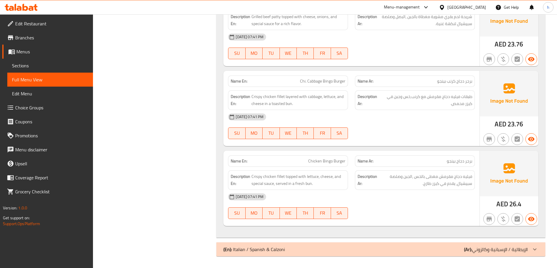
click at [276, 245] on div "(En): Italian / Spanish & Calzoni (Ar): الإيطالية / الإسبانية وكالزوني" at bounding box center [380, 250] width 329 height 14
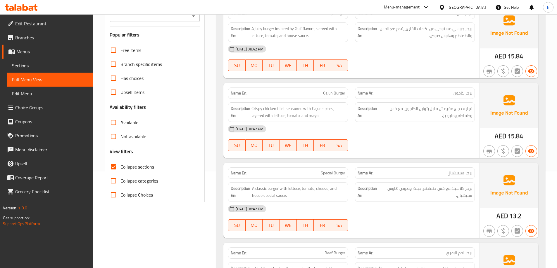
scroll to position [88, 0]
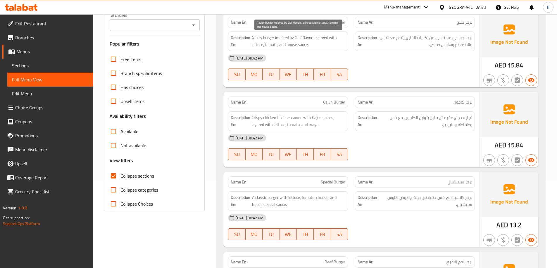
click at [299, 38] on span "A juicy burger inspired by Gulf flavors, served with lettuce, tomato, and house…" at bounding box center [298, 41] width 94 height 14
copy span "Gulf"
click at [323, 103] on span "Cajun Burger" at bounding box center [334, 102] width 22 height 6
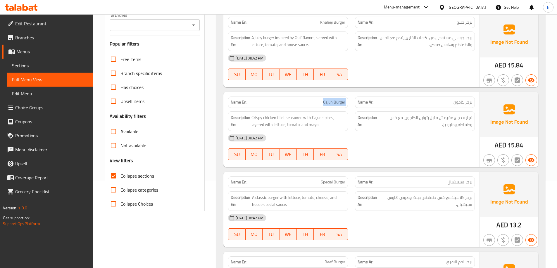
click at [323, 103] on span "Cajun Burger" at bounding box center [334, 102] width 22 height 6
copy span "Cajun Burger"
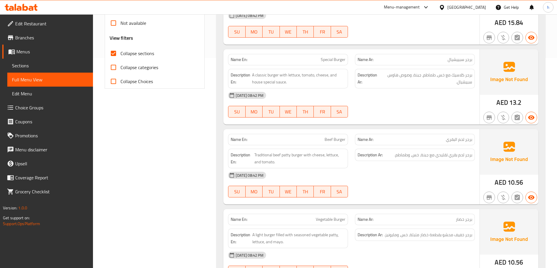
scroll to position [263, 0]
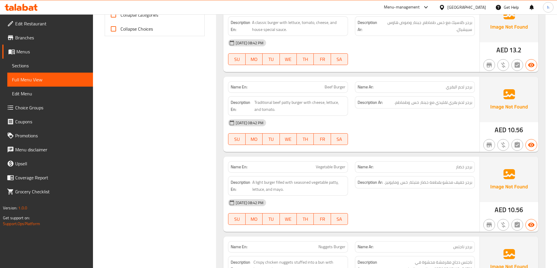
click at [330, 87] on span "Beef Burger" at bounding box center [334, 87] width 21 height 6
copy span "Beef Burger"
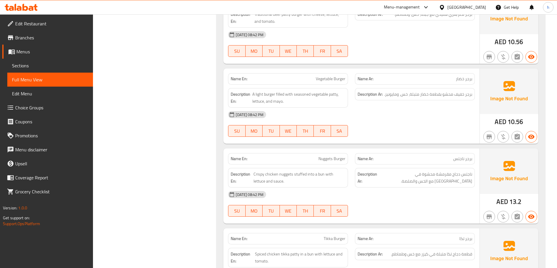
scroll to position [380, 0]
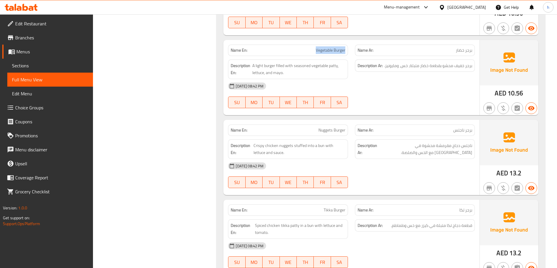
drag, startPoint x: 313, startPoint y: 50, endPoint x: 345, endPoint y: 49, distance: 31.3
click at [345, 49] on p "Name En: Vegetable Burger" at bounding box center [288, 50] width 115 height 6
copy span "Vegetable Burger"
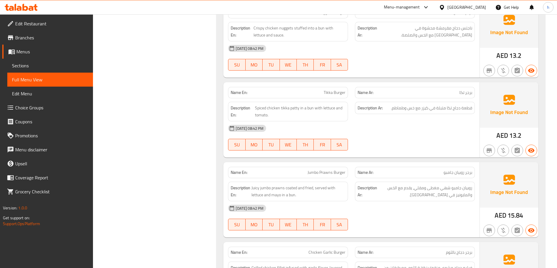
scroll to position [497, 0]
click at [293, 111] on span "Spiced chicken tikka patty in a bun with lettuce and tomato." at bounding box center [300, 112] width 90 height 14
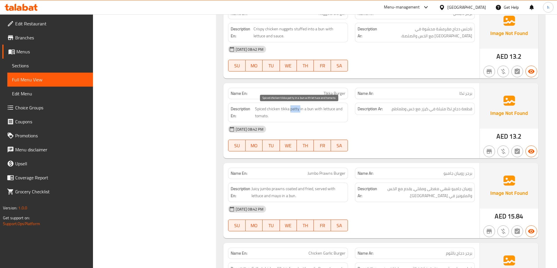
click at [293, 111] on span "Spiced chicken tikka patty in a bun with lettuce and tomato." at bounding box center [300, 112] width 90 height 14
copy span "patty"
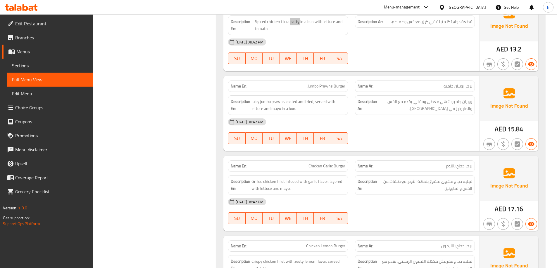
scroll to position [584, 0]
click at [303, 84] on p "Name En: Jumbo Prawns Burger" at bounding box center [288, 86] width 115 height 6
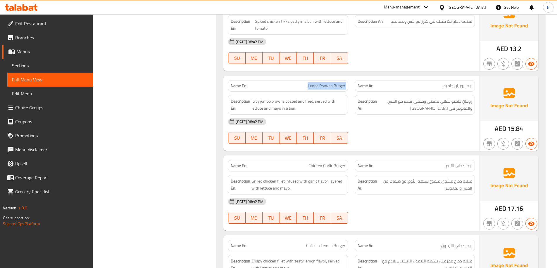
copy span "Jumbo Prawns Burger"
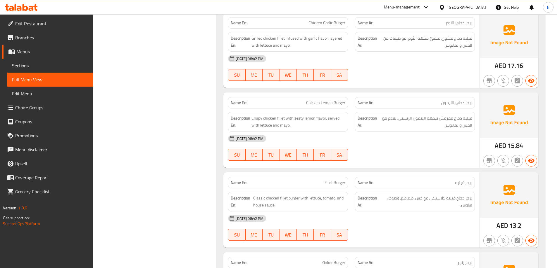
scroll to position [701, 0]
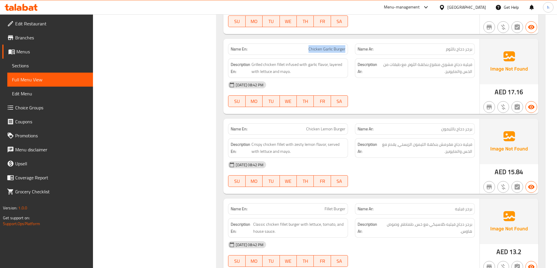
copy span "Chicken Garlic Burger"
drag, startPoint x: 316, startPoint y: 48, endPoint x: 345, endPoint y: 50, distance: 28.7
click at [345, 50] on p "Name En: Chicken Garlic Burger" at bounding box center [288, 49] width 115 height 6
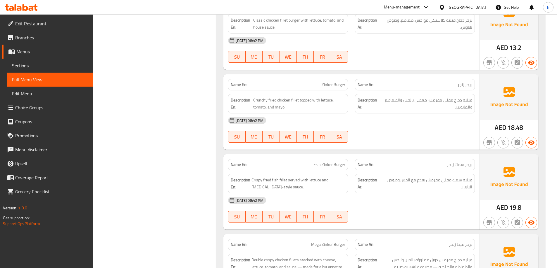
click at [322, 84] on span "Zinker Burger" at bounding box center [333, 85] width 24 height 6
copy span "Zinker Burger"
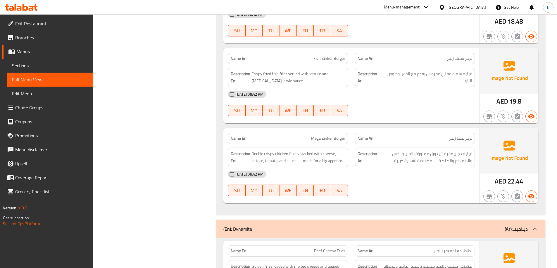
scroll to position [1023, 0]
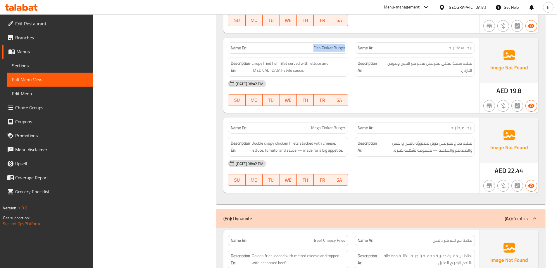
drag, startPoint x: 310, startPoint y: 48, endPoint x: 346, endPoint y: 47, distance: 36.2
click at [346, 47] on div "Name En: Fish Zinker Burger" at bounding box center [288, 47] width 120 height 11
copy span "Fish Zinker Burger"
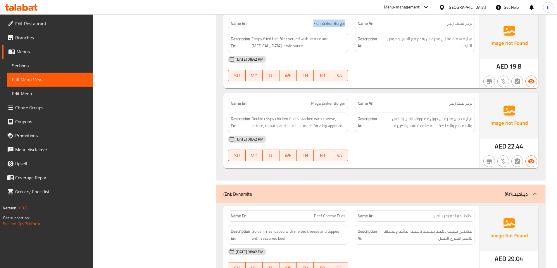
scroll to position [1110, 0]
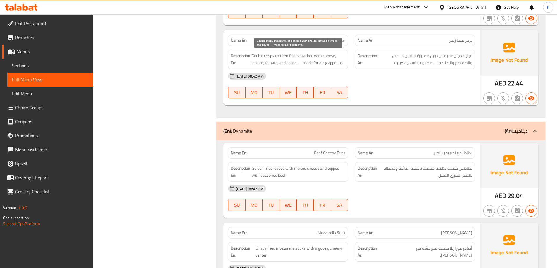
click at [304, 56] on span "Double crispy chicken fillets stacked with cheese, lettuce, tomato, and sauce —…" at bounding box center [298, 59] width 94 height 14
copy span "stacked"
drag, startPoint x: 306, startPoint y: 40, endPoint x: 347, endPoint y: 42, distance: 41.8
click at [347, 42] on div "Name En: Mega Zinker Burger" at bounding box center [288, 40] width 120 height 11
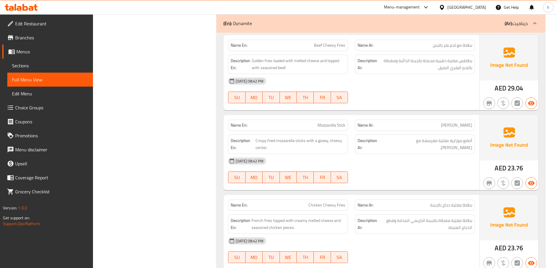
scroll to position [1227, 0]
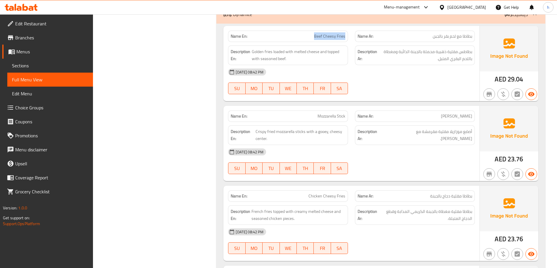
drag, startPoint x: 313, startPoint y: 36, endPoint x: 346, endPoint y: 38, distance: 33.9
click at [346, 38] on div "Name En: Beef Cheesy Fries" at bounding box center [288, 36] width 120 height 11
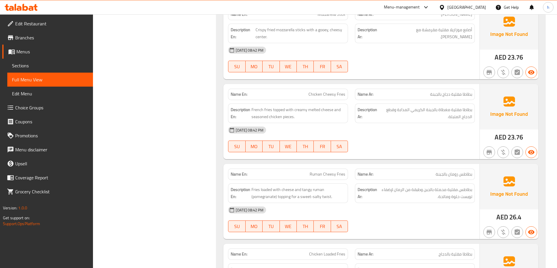
scroll to position [1315, 0]
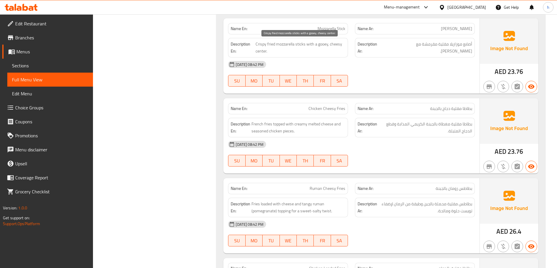
click at [333, 45] on span "Crispy fried mozzarella sticks with a gooey, cheesy center." at bounding box center [300, 48] width 90 height 14
drag, startPoint x: 311, startPoint y: 108, endPoint x: 340, endPoint y: 112, distance: 29.8
click at [340, 112] on span "Chicken Cheesy Fries" at bounding box center [326, 109] width 37 height 6
drag, startPoint x: 306, startPoint y: 107, endPoint x: 351, endPoint y: 111, distance: 44.9
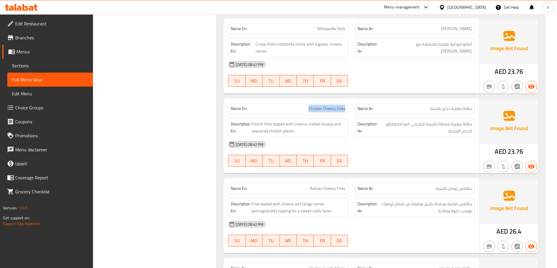
click at [351, 111] on div "Name En: Chicken Cheesy Fries" at bounding box center [287, 109] width 127 height 18
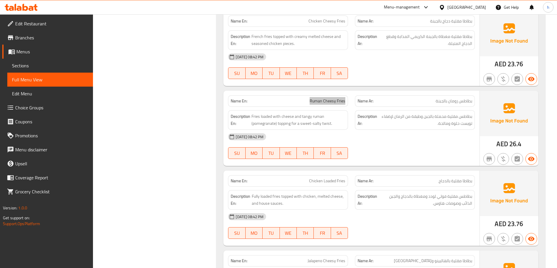
drag, startPoint x: 308, startPoint y: 100, endPoint x: 344, endPoint y: 105, distance: 36.6
click at [344, 105] on div "Name En: Ruman Cheesy Fries" at bounding box center [288, 101] width 120 height 11
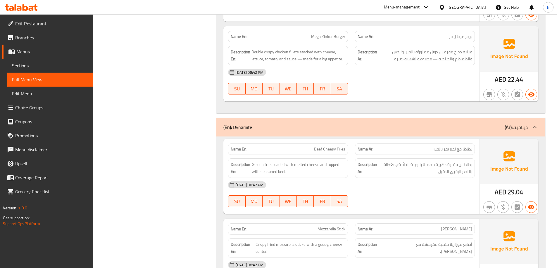
scroll to position [1081, 0]
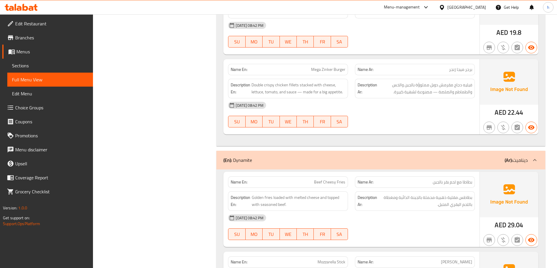
click at [31, 65] on span "Sections" at bounding box center [50, 65] width 76 height 7
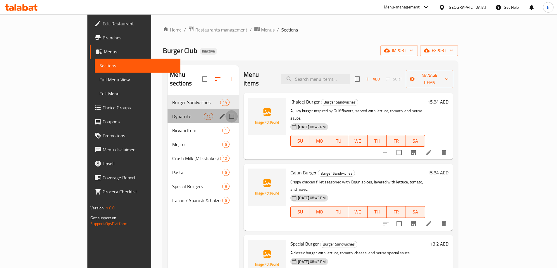
click at [225, 110] on input "Menu sections" at bounding box center [231, 116] width 12 height 12
checkbox input "true"
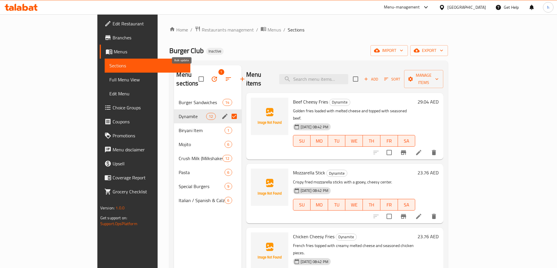
click at [211, 76] on icon "button" at bounding box center [214, 79] width 7 height 7
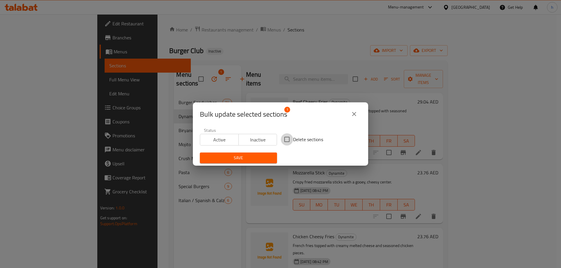
click at [287, 136] on input "Delete sections" at bounding box center [287, 140] width 12 height 12
checkbox input "true"
click at [249, 156] on span "Save" at bounding box center [239, 158] width 68 height 7
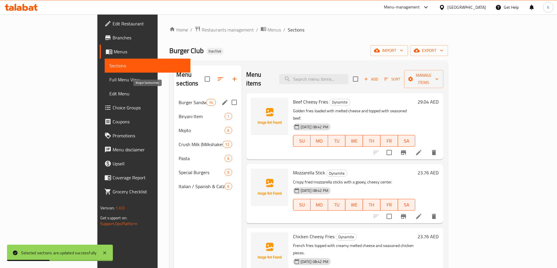
click at [179, 99] on span "Burger Sandwiches" at bounding box center [192, 102] width 27 height 7
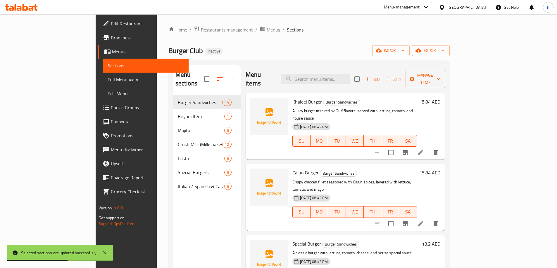
scroll to position [58, 0]
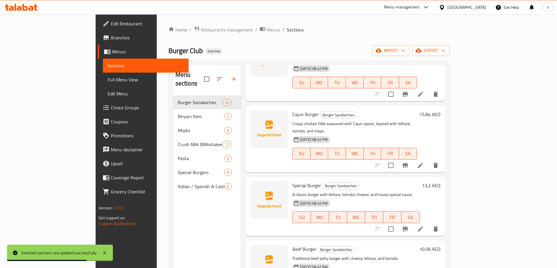
click at [103, 76] on link "Full Menu View" at bounding box center [146, 80] width 86 height 14
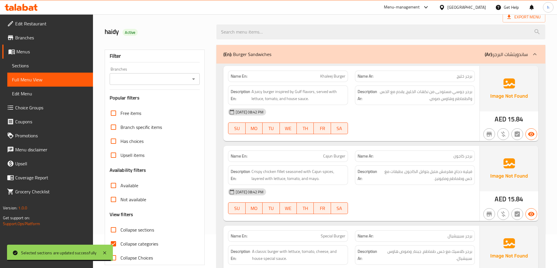
scroll to position [88, 0]
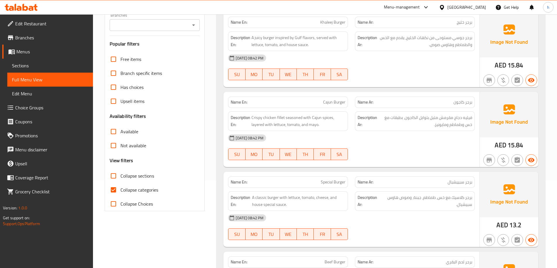
click at [114, 187] on input "Collapse categories" at bounding box center [113, 190] width 14 height 14
checkbox input "false"
click at [113, 179] on input "Collapse sections" at bounding box center [113, 176] width 14 height 14
checkbox input "true"
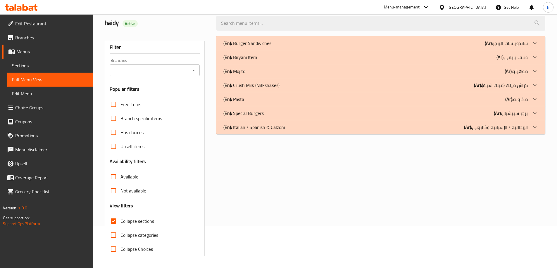
scroll to position [42, 0]
click at [261, 131] on p "(En): Italian / Spanish & Calzoni" at bounding box center [253, 127] width 61 height 7
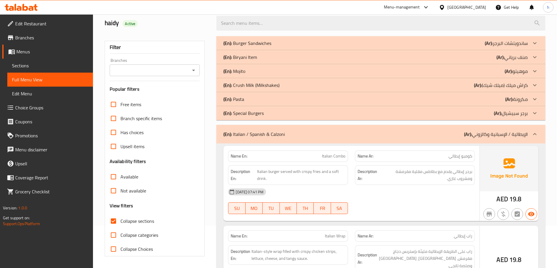
click at [261, 113] on p "(En): Special Burgers" at bounding box center [243, 113] width 40 height 7
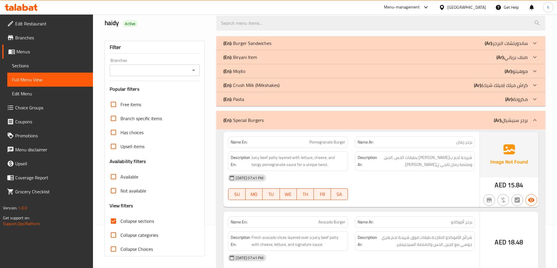
click at [261, 102] on div "(En): Pasta (Ar): مكرونة" at bounding box center [375, 99] width 304 height 7
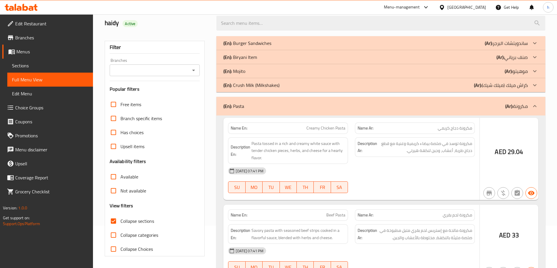
click at [264, 84] on p "(En): Crush Milk (Milkshakes)" at bounding box center [251, 85] width 56 height 7
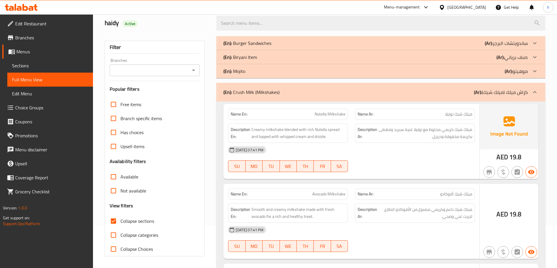
click at [264, 74] on div "(En): Mojito (Ar): موهيتو" at bounding box center [375, 71] width 304 height 7
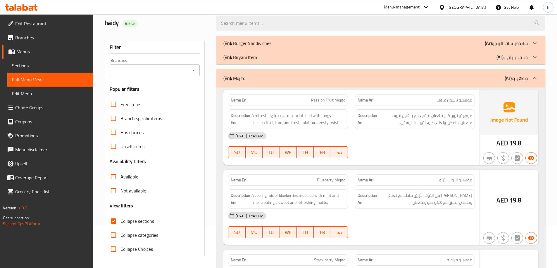
click at [266, 56] on div "(En): Biryani Item (Ar): صنف برياني" at bounding box center [375, 57] width 304 height 7
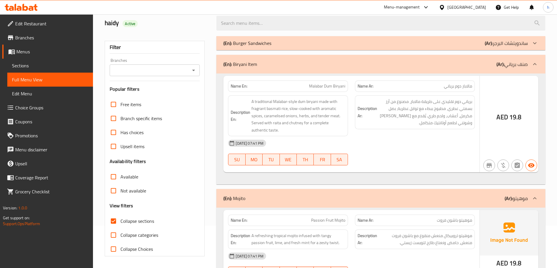
click at [268, 46] on p "(En): Burger Sandwiches" at bounding box center [247, 43] width 48 height 7
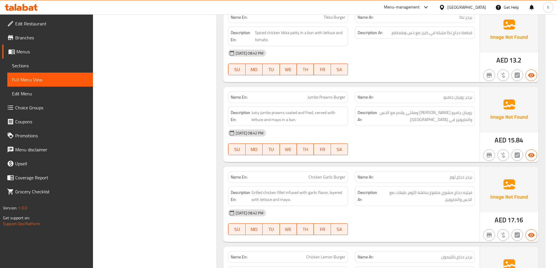
scroll to position [568, 0]
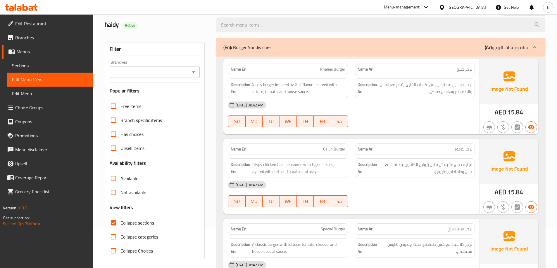
scroll to position [0, 0]
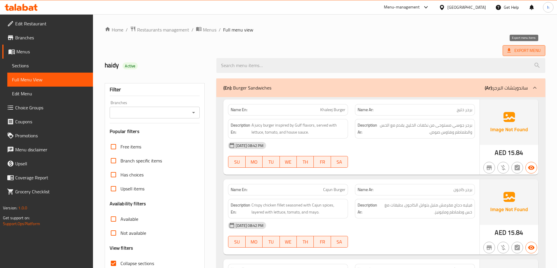
click at [510, 49] on icon at bounding box center [509, 51] width 6 height 6
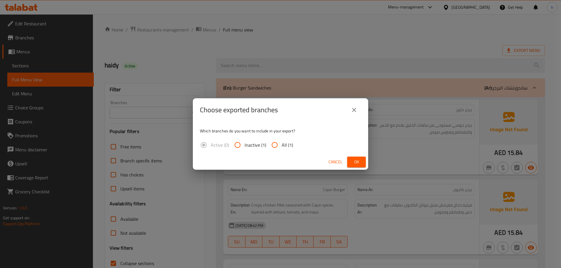
click at [280, 142] on input "All (1)" at bounding box center [275, 145] width 14 height 14
radio input "true"
click at [358, 160] on span "Ok" at bounding box center [356, 162] width 9 height 7
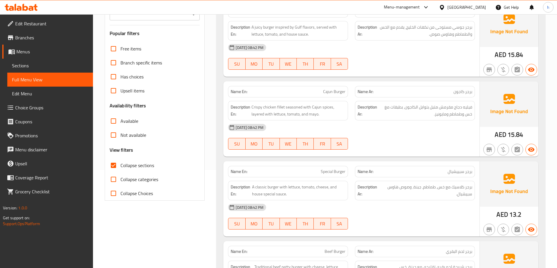
scroll to position [88, 0]
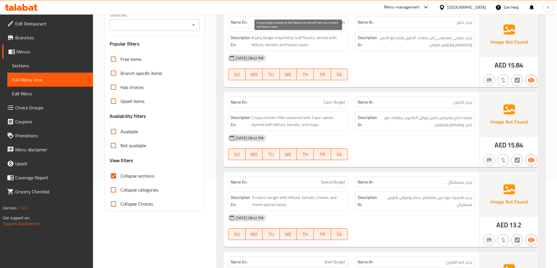
click at [299, 38] on span "A juicy burger inspired by Gulf flavors, served with lettuce, tomato, and house…" at bounding box center [298, 41] width 94 height 14
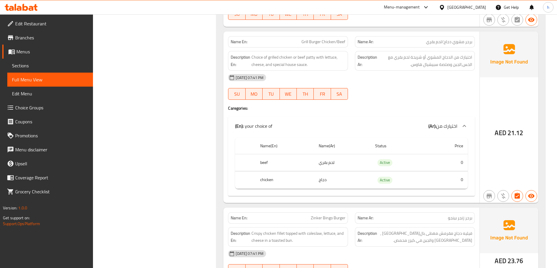
scroll to position [3731, 0]
